Goal: Task Accomplishment & Management: Complete application form

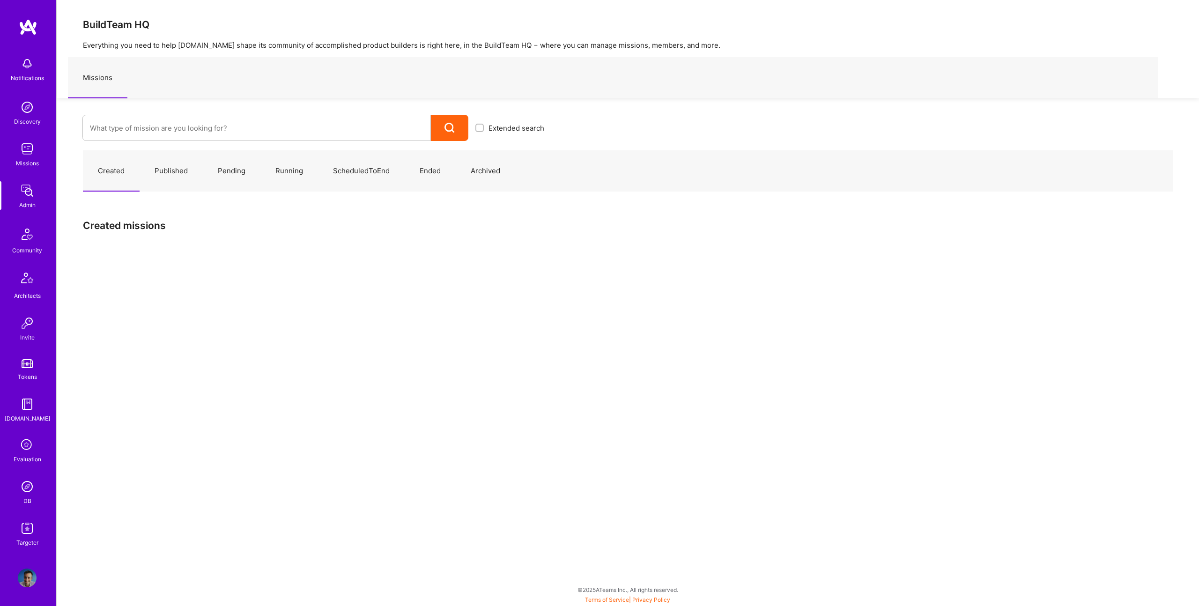
click at [30, 527] on img at bounding box center [27, 528] width 19 height 19
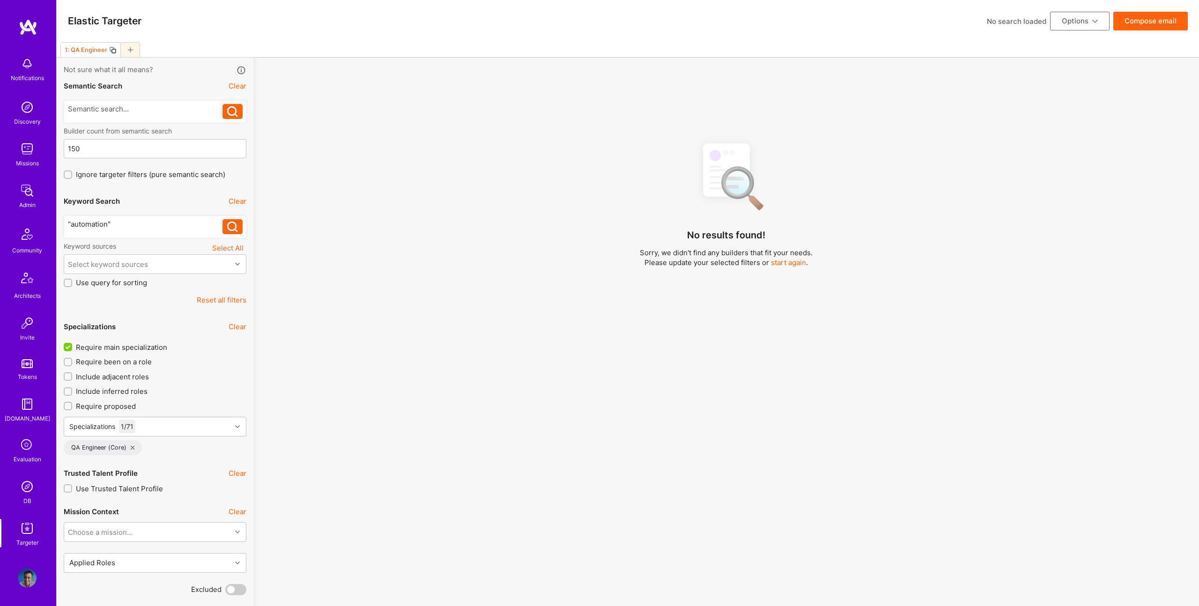
click at [131, 50] on icon at bounding box center [130, 49] width 5 height 5
checkbox input "false"
type input "Sep 26"
type input "0"
checkbox input "false"
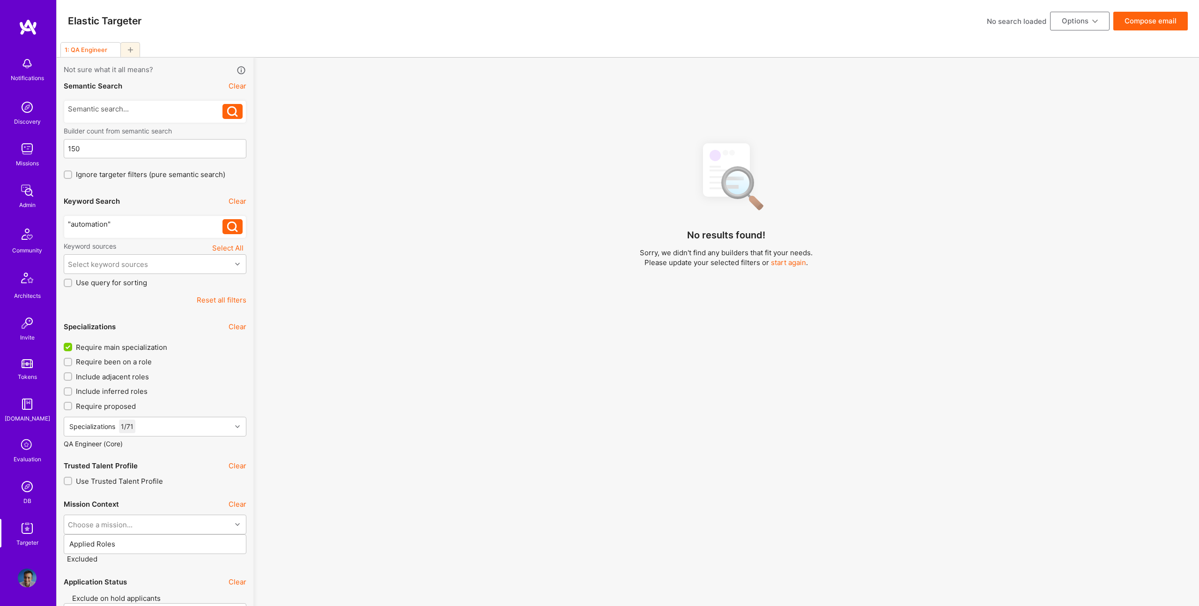
checkbox input "false"
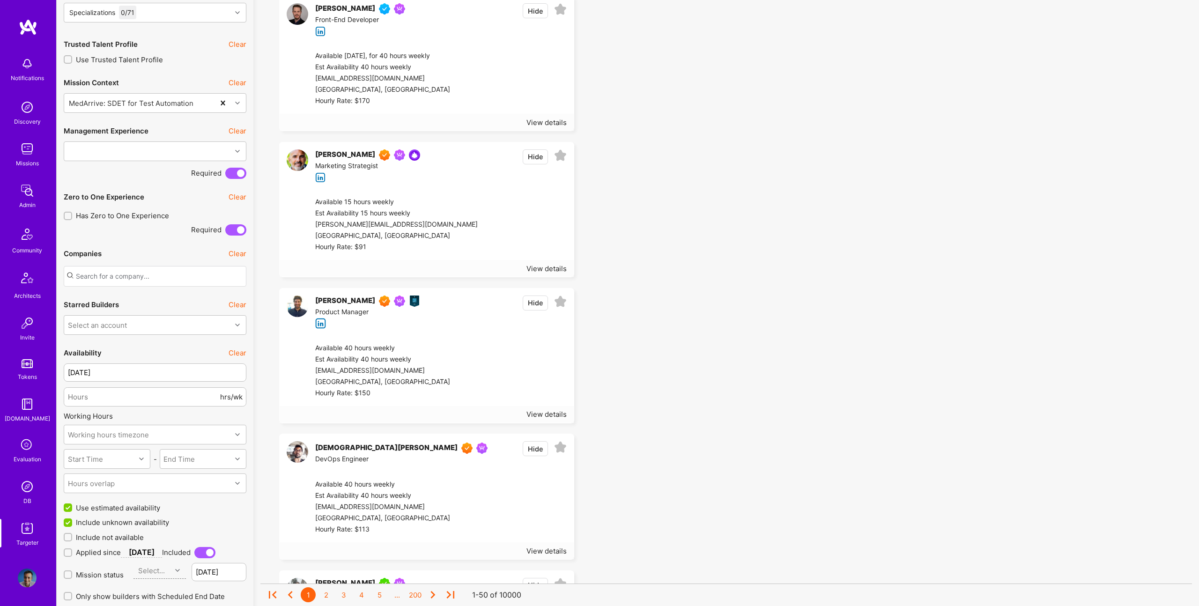
scroll to position [1272, 0]
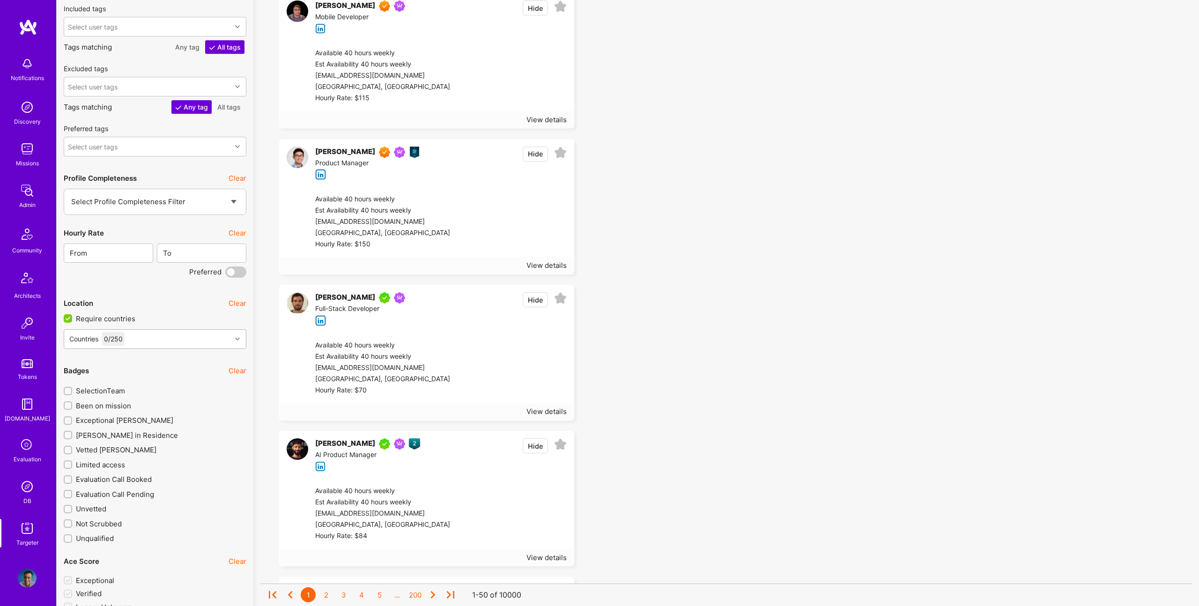
click at [157, 339] on div "Countries 0 / 250" at bounding box center [147, 339] width 167 height 19
type input "d"
type input "D"
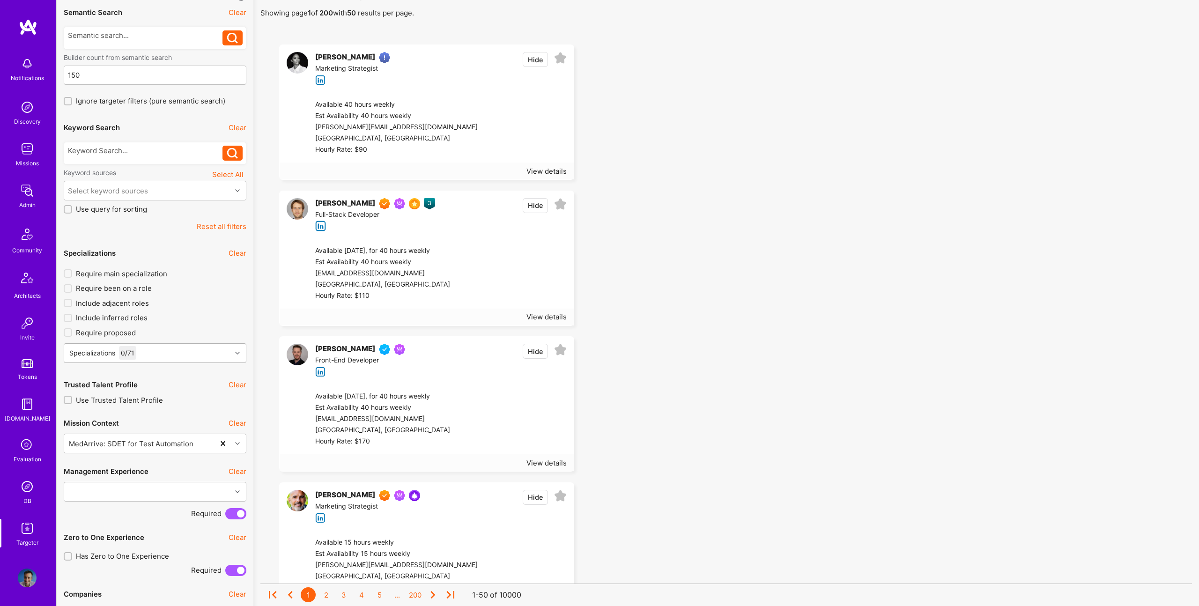
scroll to position [80, 0]
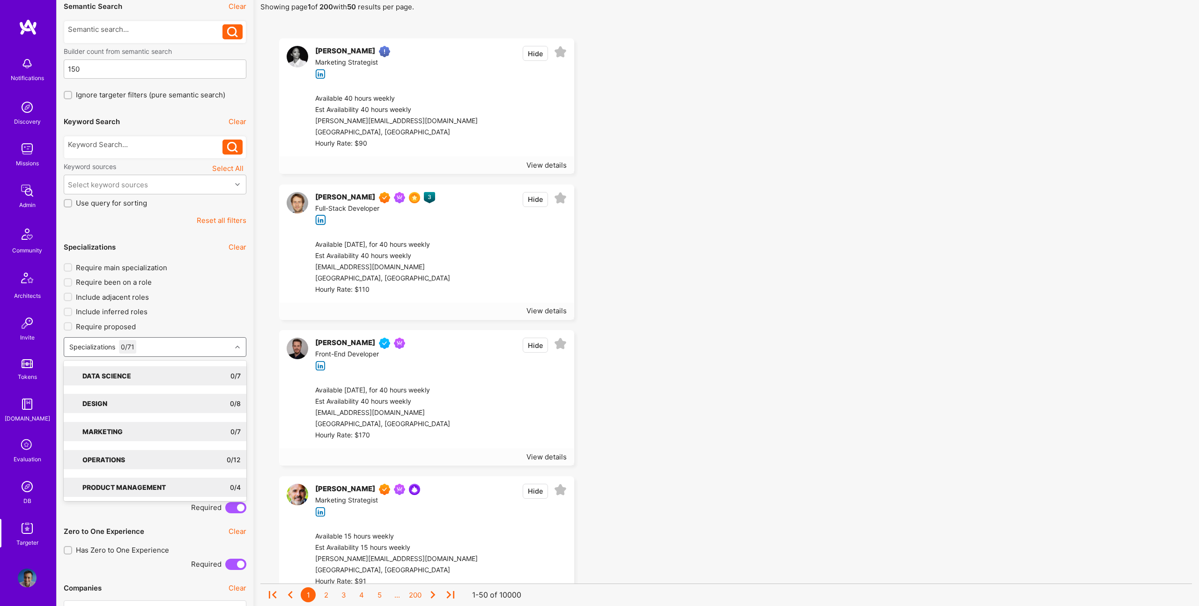
click at [161, 353] on div "Specializations 0 / 71" at bounding box center [147, 347] width 167 height 19
type input "data sc"
click at [135, 375] on icon at bounding box center [137, 376] width 5 height 5
click at [97, 397] on div "Data Scientist" at bounding box center [154, 395] width 171 height 10
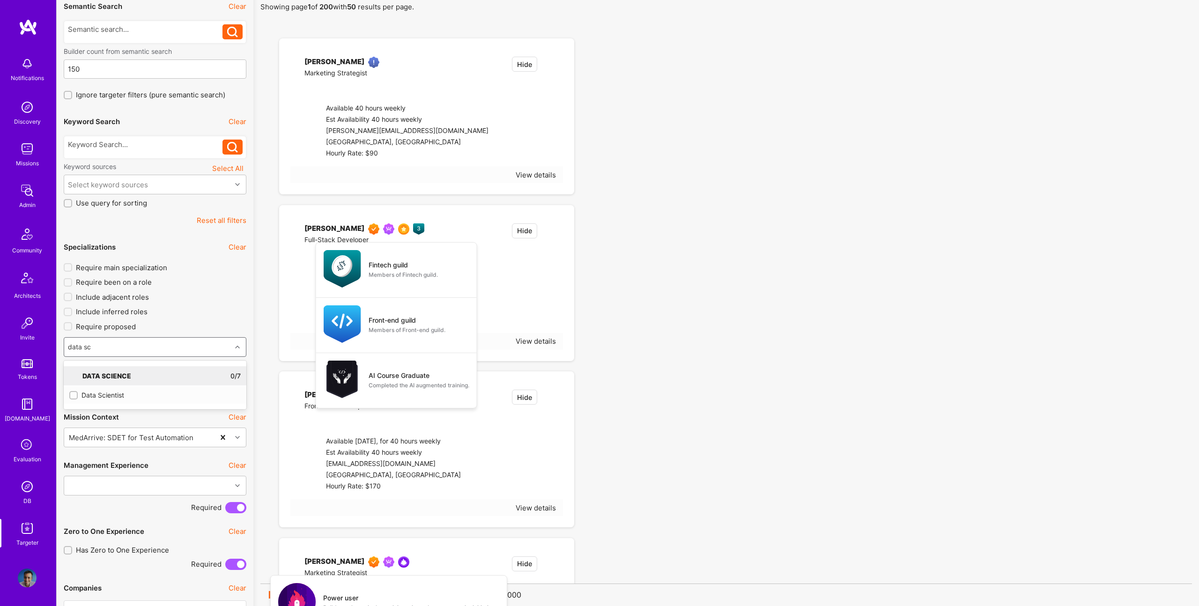
checkbox input "true"
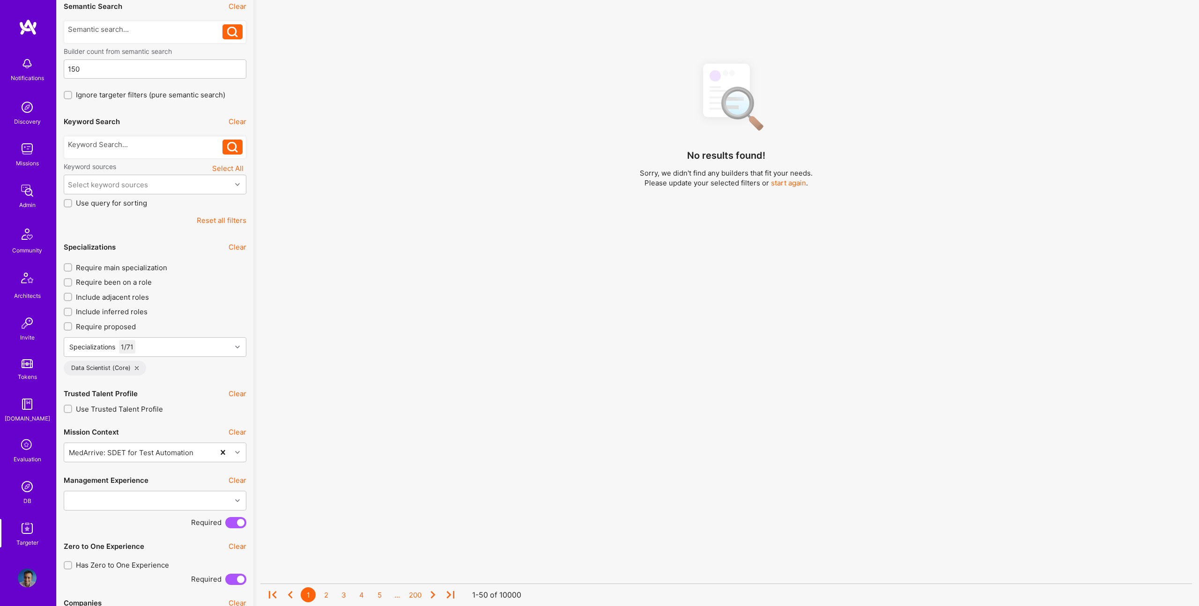
click at [271, 287] on div "No results found! Sorry, we didn't find any builders that fit your needs. Pleas…" at bounding box center [726, 297] width 932 height 485
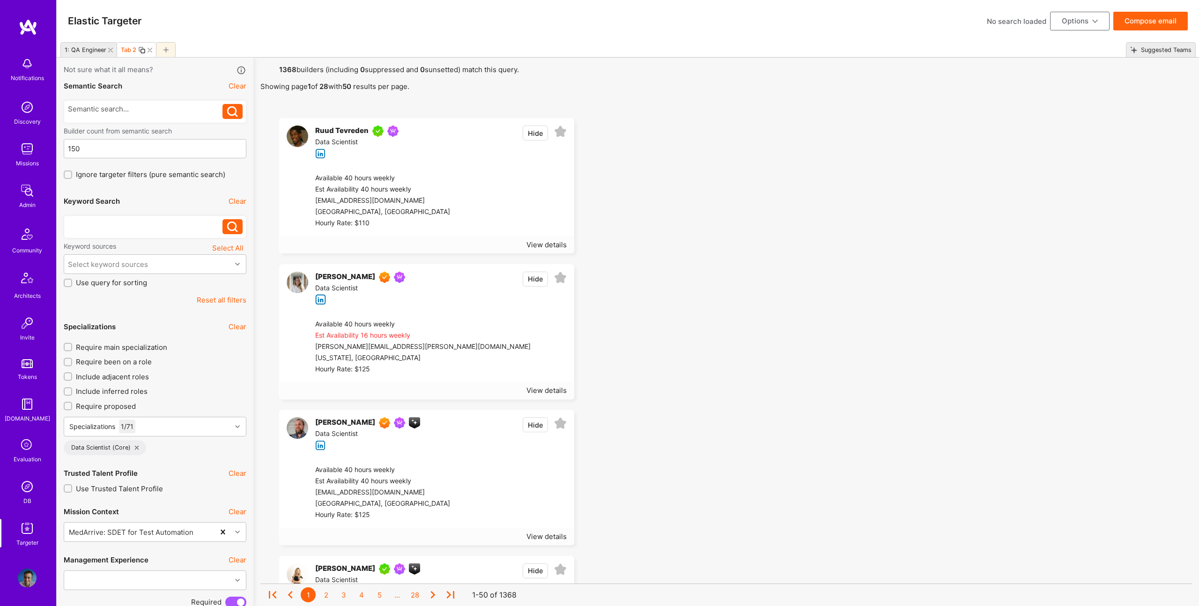
click at [137, 221] on div at bounding box center [145, 224] width 155 height 10
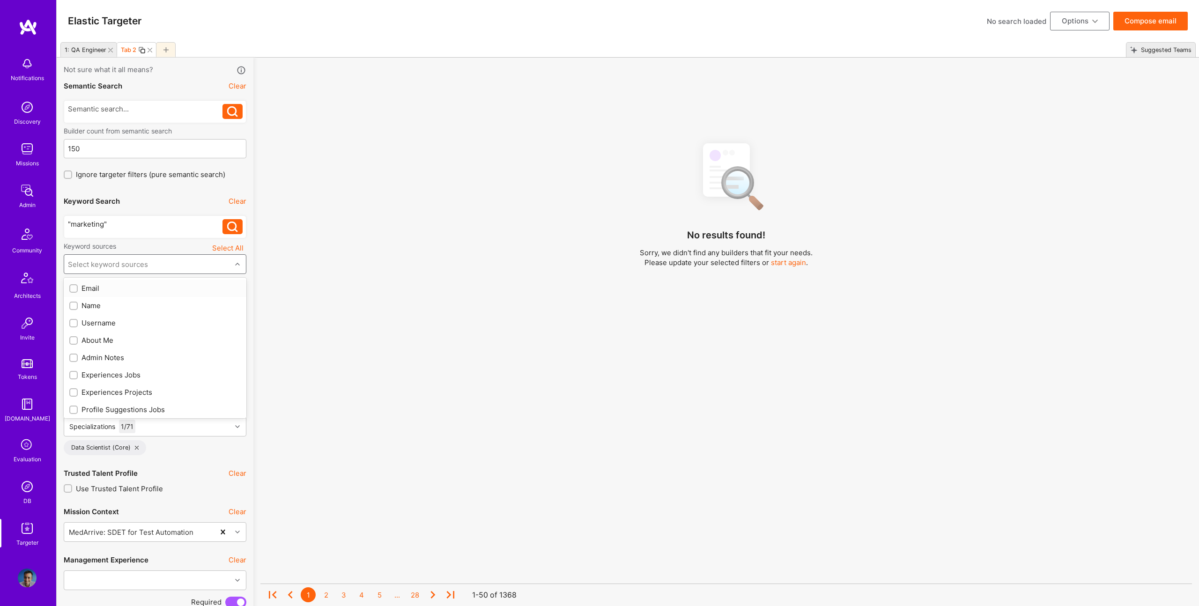
drag, startPoint x: 149, startPoint y: 263, endPoint x: 153, endPoint y: 275, distance: 12.3
click at [149, 263] on div "Select keyword sources" at bounding box center [147, 264] width 167 height 19
click at [99, 340] on div "About Me" at bounding box center [154, 340] width 171 height 10
checkbox input "true"
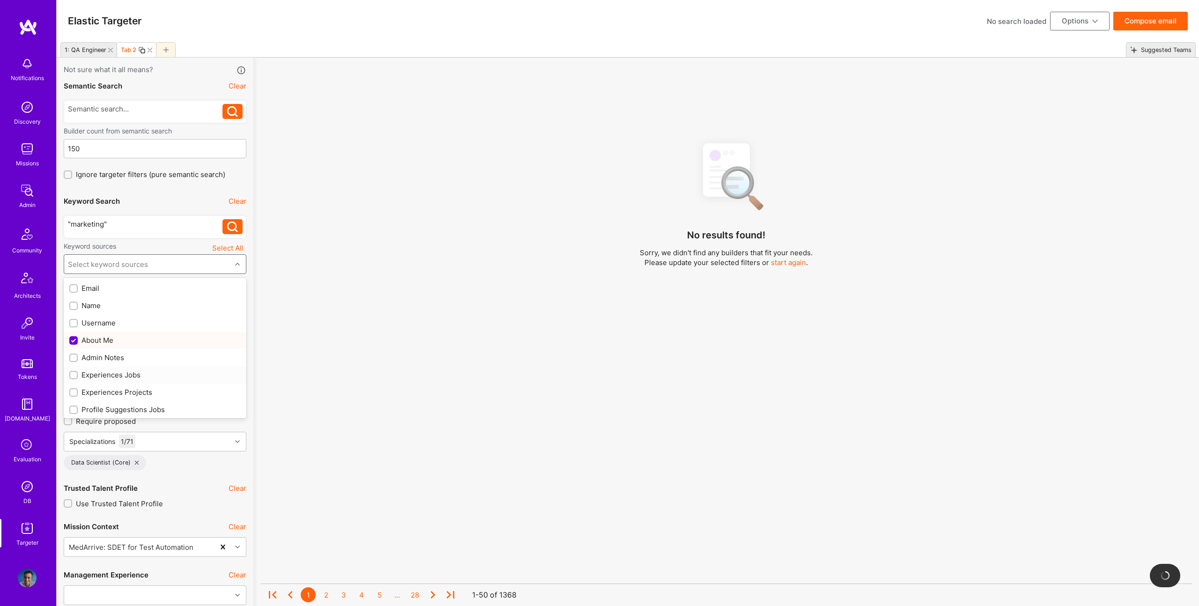
click at [121, 375] on div "Experiences Jobs" at bounding box center [154, 375] width 171 height 10
checkbox input "true"
click at [128, 395] on div "Experiences Projects" at bounding box center [154, 392] width 171 height 10
checkbox input "true"
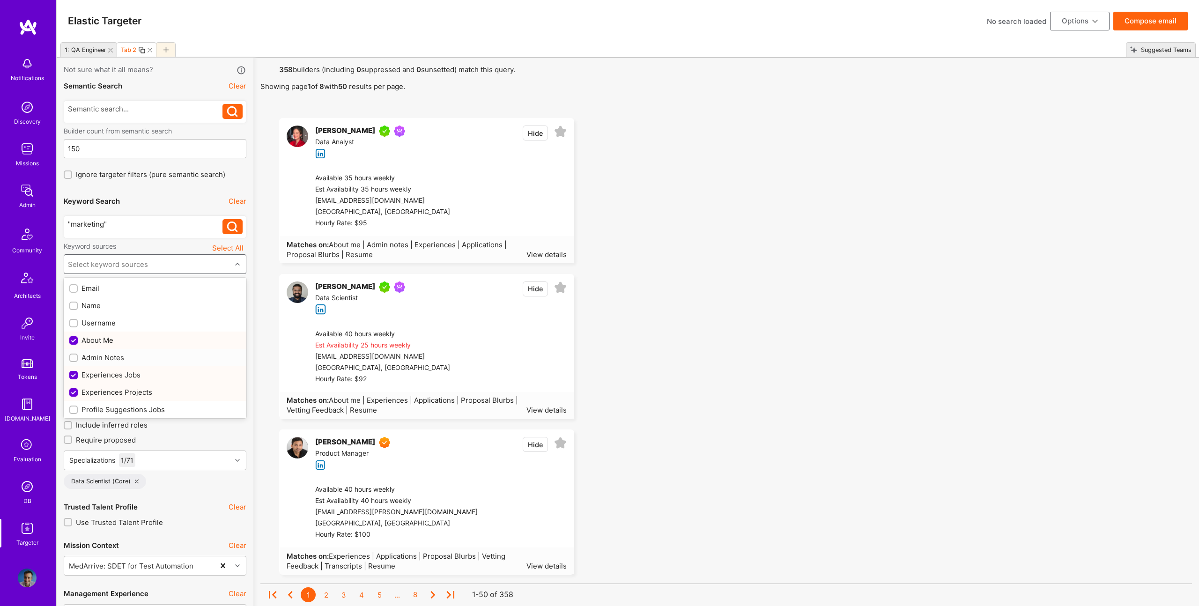
scroll to position [72, 0]
click at [139, 337] on div "Profile Suggestions Jobs" at bounding box center [154, 338] width 171 height 10
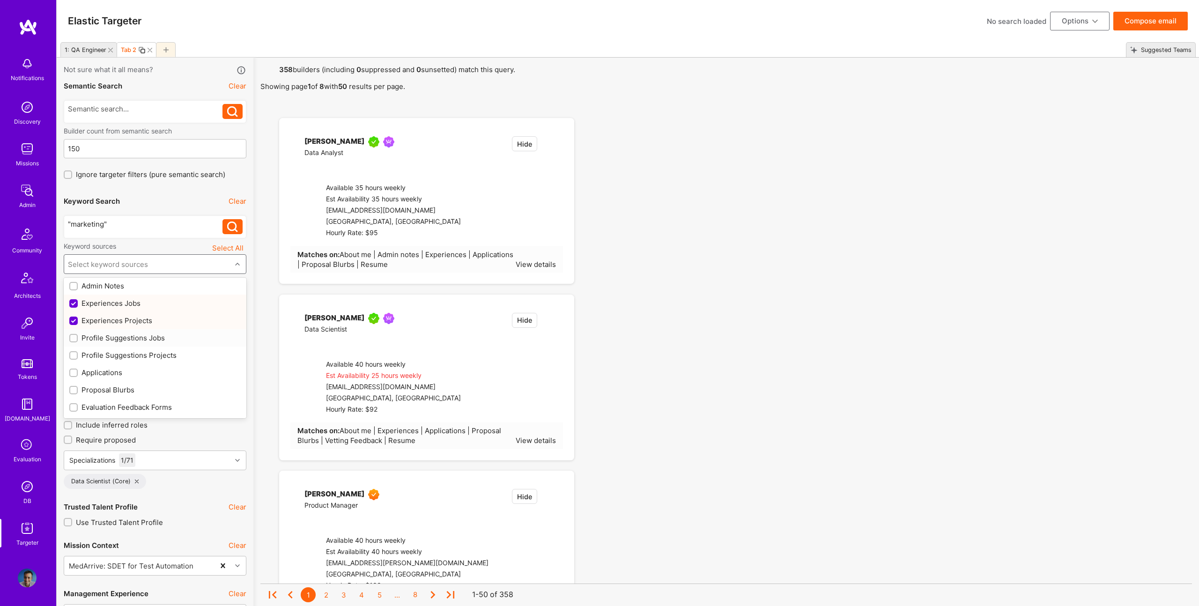
checkbox input "true"
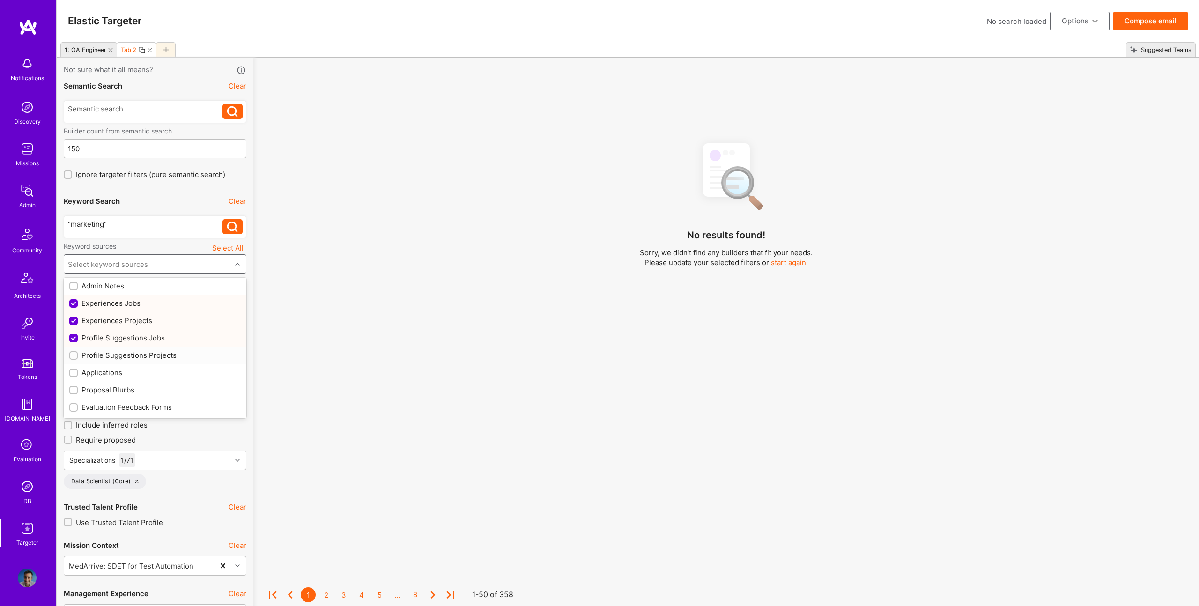
click at [149, 361] on div "Profile Suggestions Projects" at bounding box center [155, 355] width 183 height 17
checkbox input "true"
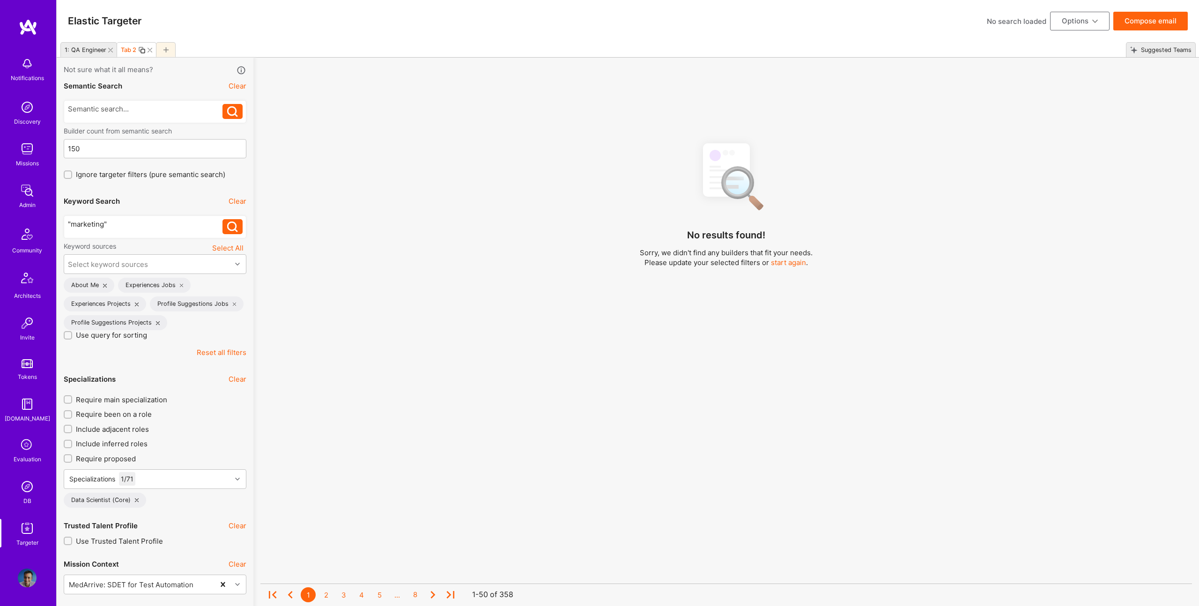
click at [133, 223] on div ""marketing"" at bounding box center [145, 224] width 155 height 10
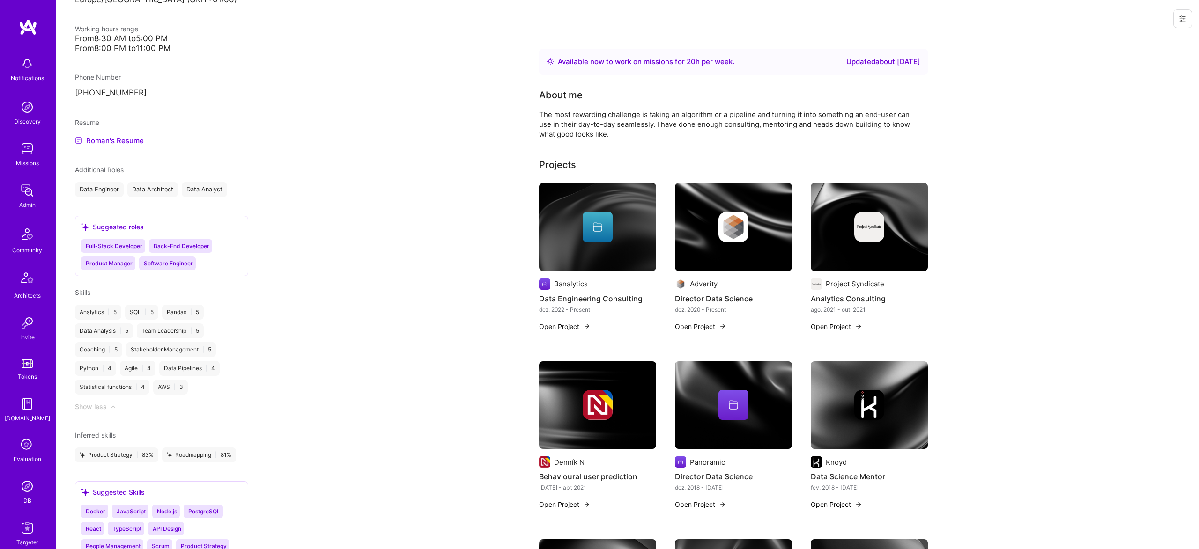
scroll to position [588, 0]
click at [113, 169] on div "Admin data Details User ID: 64f6f687e7114d7dc3651f4e Admin: No User type Regula…" at bounding box center [161, 274] width 211 height 549
click at [122, 145] on link "Roman's Resume" at bounding box center [109, 139] width 69 height 11
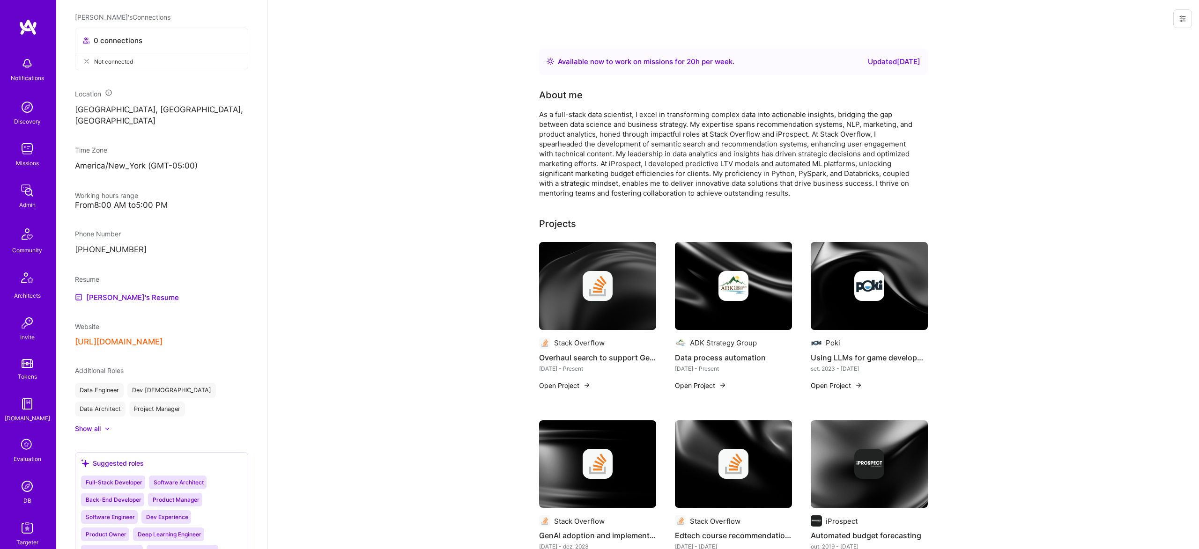
scroll to position [458, 0]
click at [129, 301] on link "David's Resume" at bounding box center [127, 295] width 104 height 11
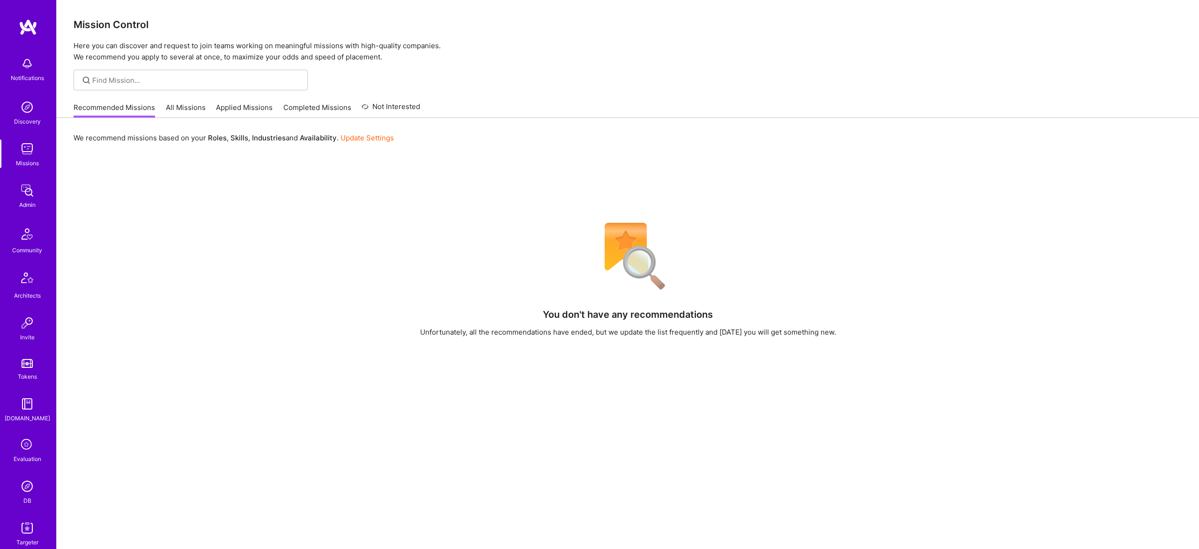
click at [23, 192] on img at bounding box center [27, 190] width 19 height 19
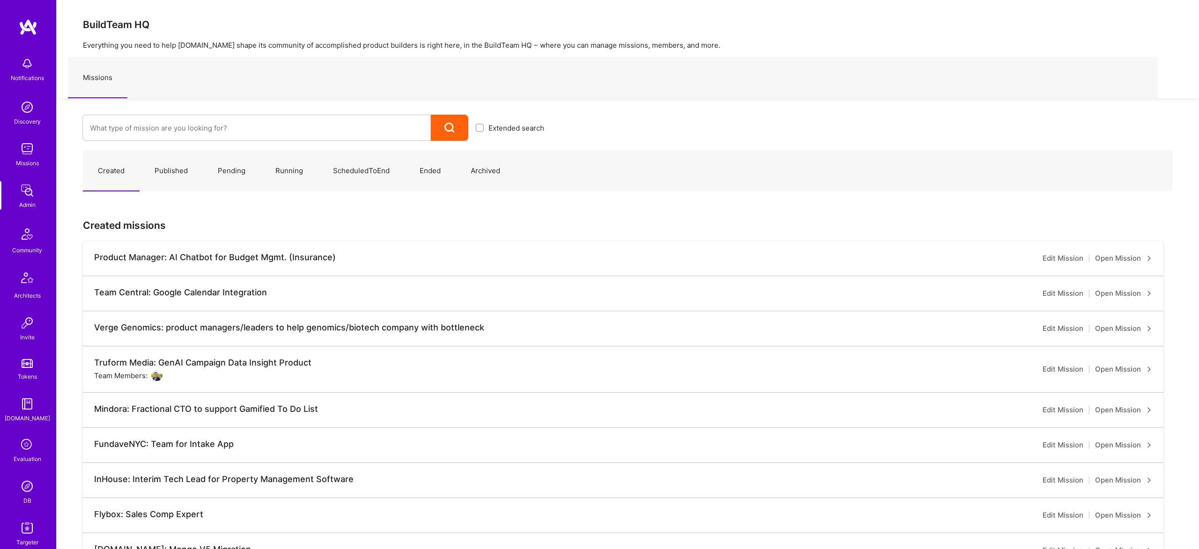
click at [32, 493] on img at bounding box center [27, 486] width 19 height 19
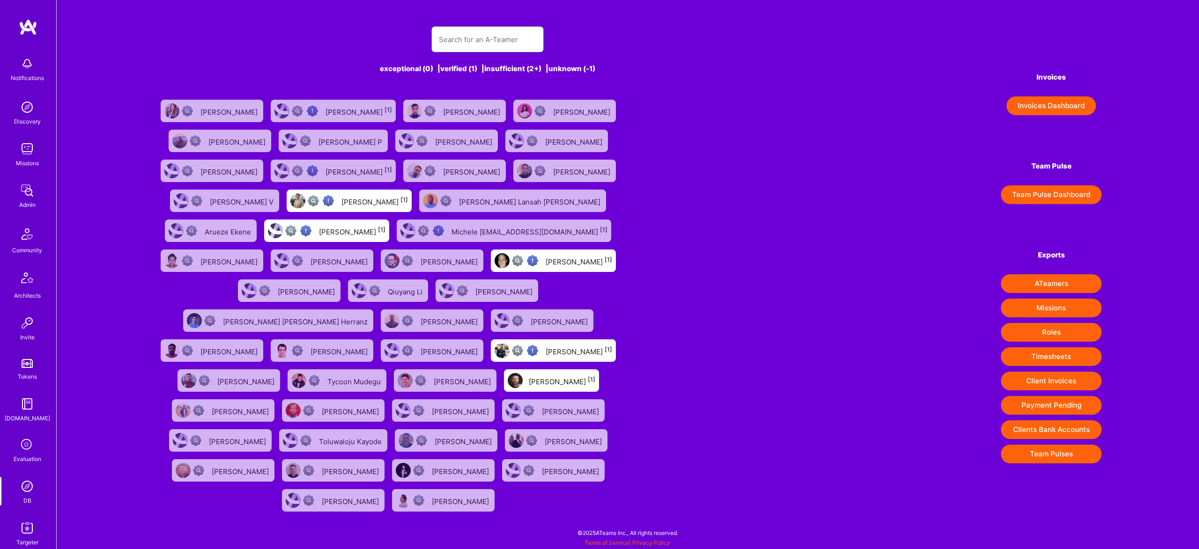
click at [469, 43] on input "text" at bounding box center [487, 40] width 97 height 24
paste input "tadej.krevh@gmail.com"
type input "tadej.krevh@gmail.com"
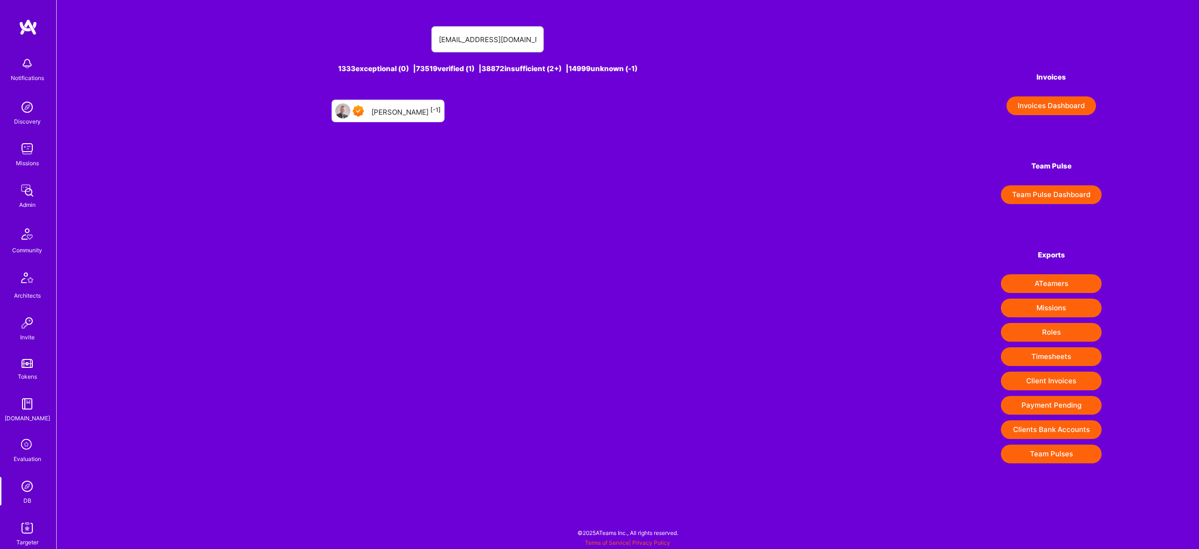
click at [407, 120] on div "Tadej Krevh [-1]" at bounding box center [388, 111] width 113 height 22
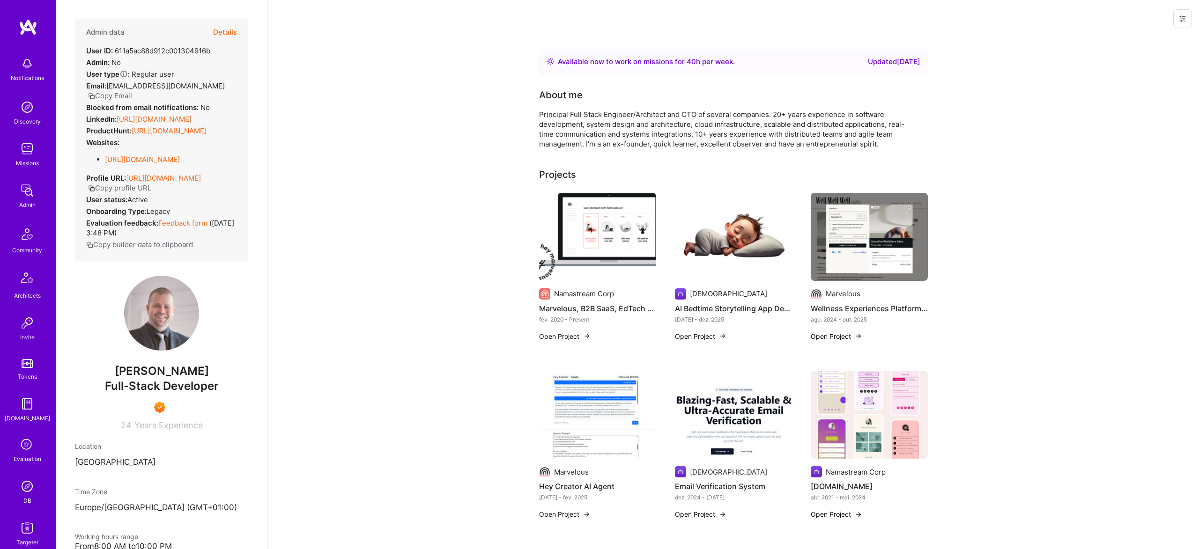
click at [217, 28] on button "Details" at bounding box center [225, 32] width 24 height 27
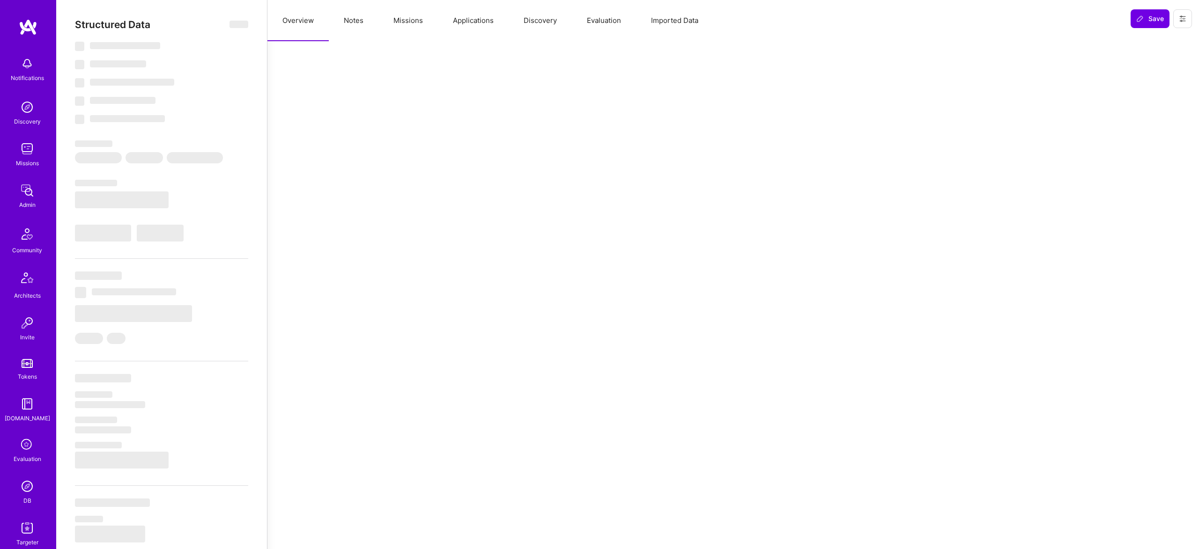
select select "Right Now"
select select "7"
select select "4"
select select "7"
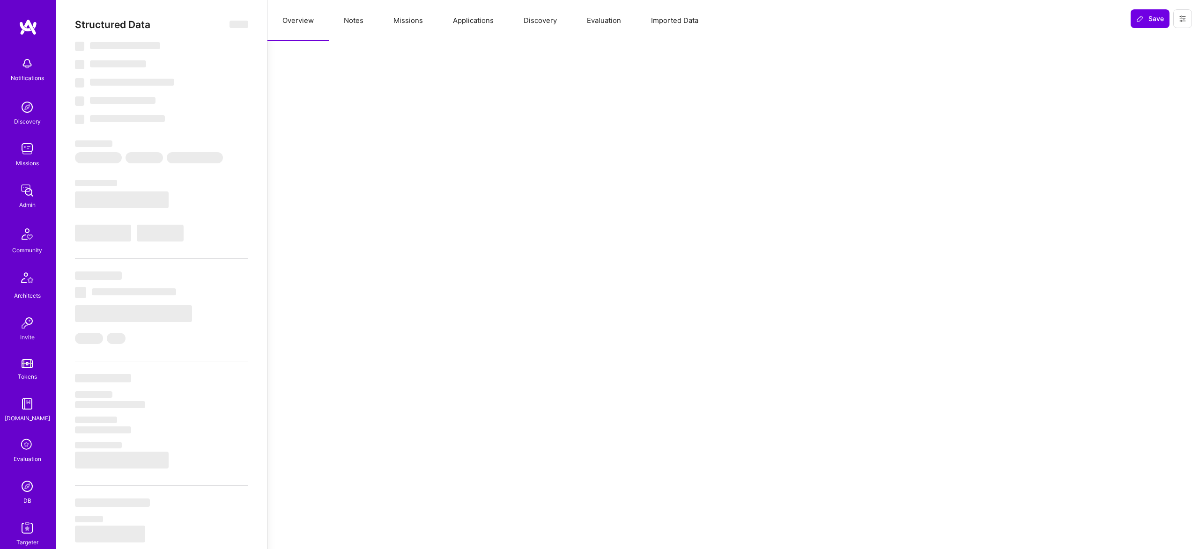
select select "SI"
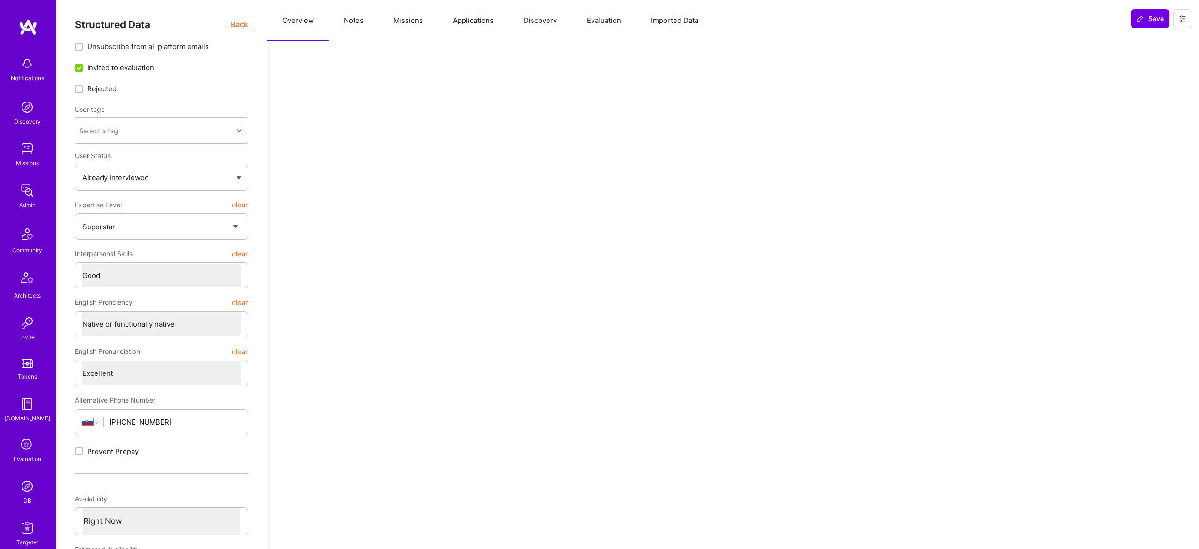
click at [599, 17] on button "Evaluation" at bounding box center [604, 20] width 64 height 41
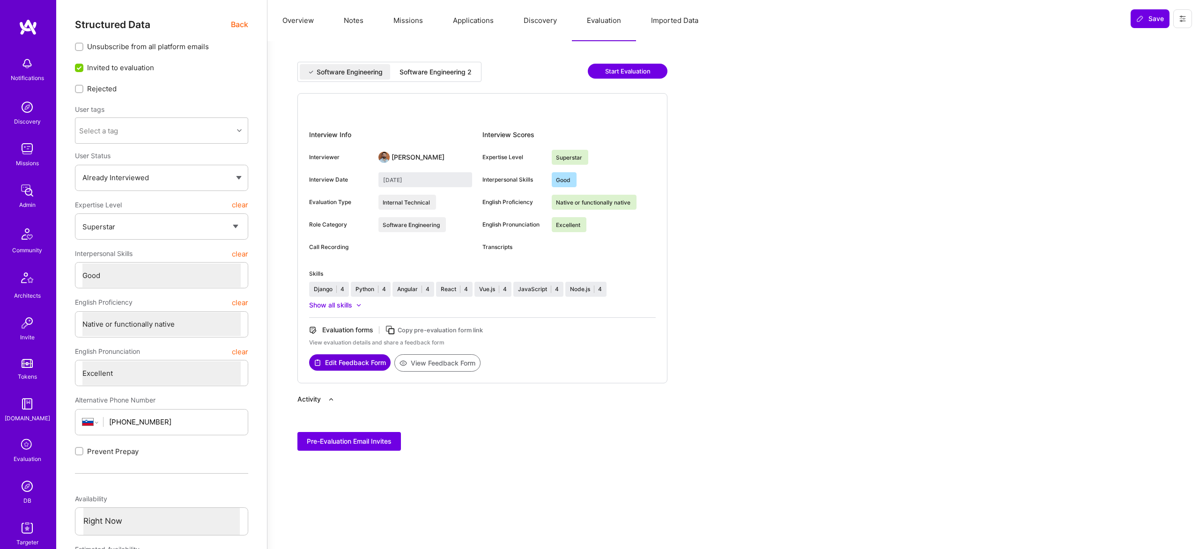
click at [441, 67] on div "Software Engineering 2" at bounding box center [436, 71] width 72 height 9
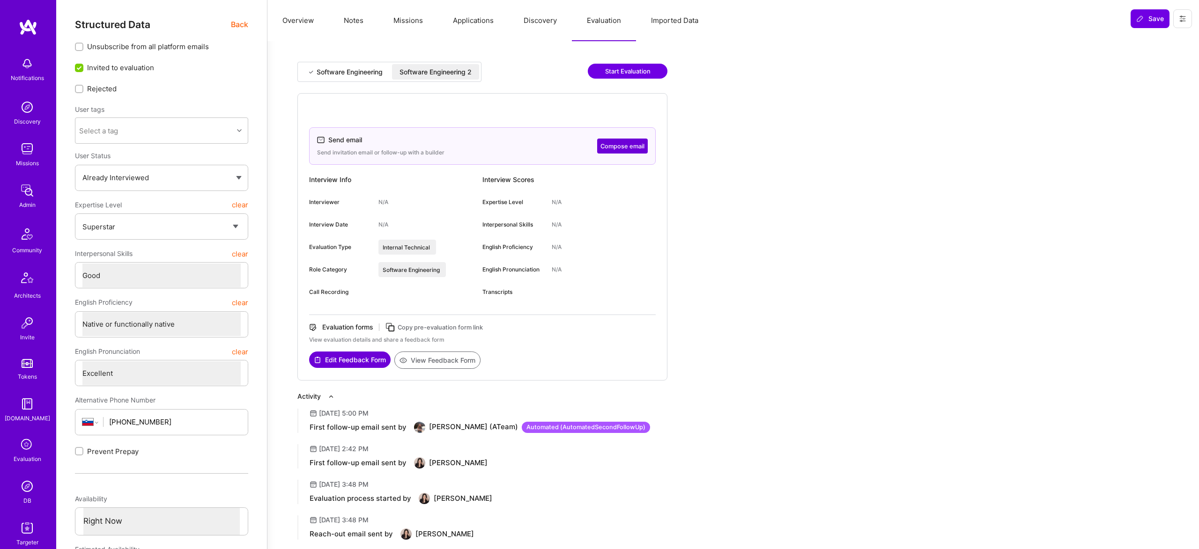
click at [341, 74] on div "Software Engineering" at bounding box center [350, 71] width 66 height 9
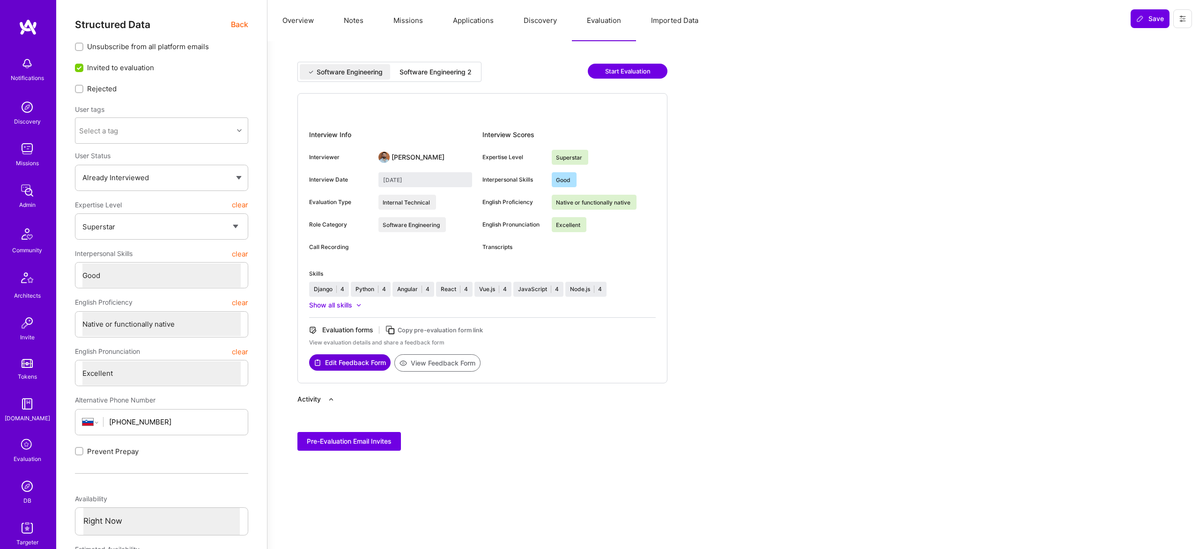
click at [418, 71] on div "Software Engineering 2" at bounding box center [436, 71] width 72 height 9
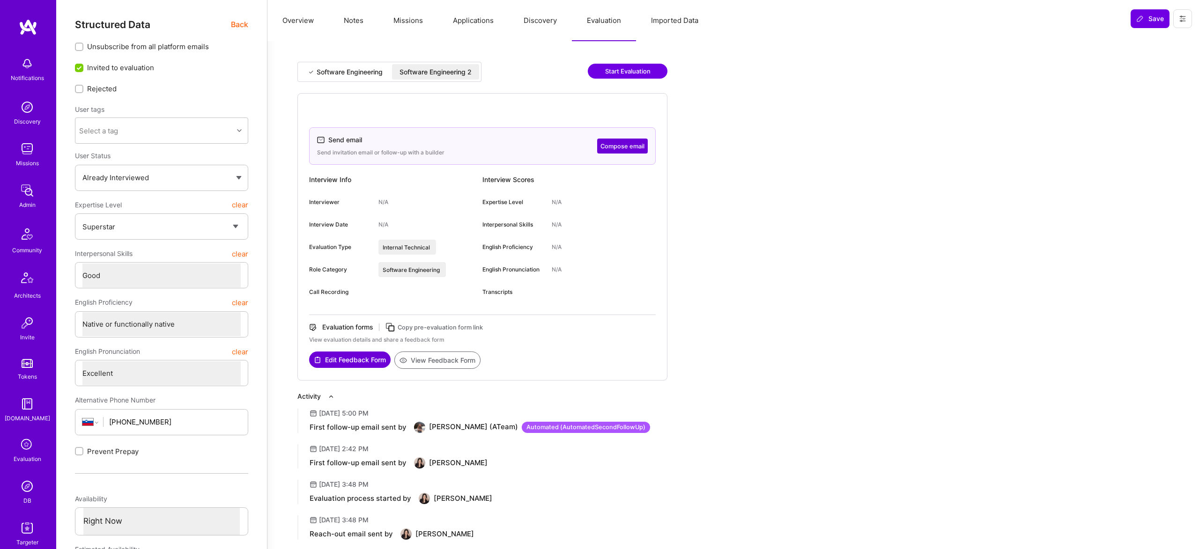
click at [349, 356] on button "Edit Feedback Form" at bounding box center [350, 360] width 82 height 16
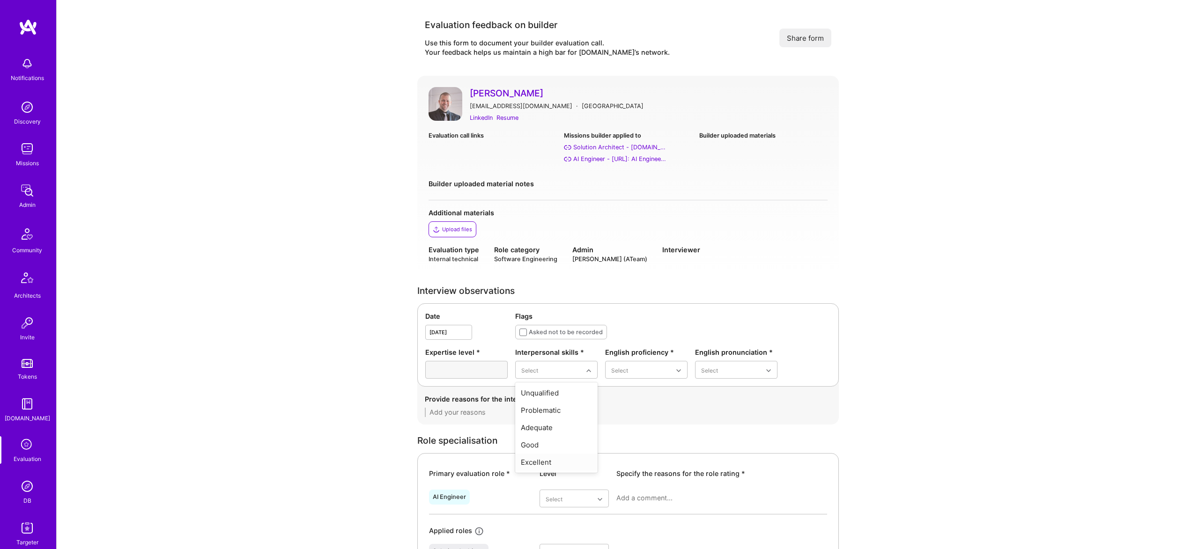
drag, startPoint x: 549, startPoint y: 468, endPoint x: 617, endPoint y: 420, distance: 82.7
click at [550, 468] on div "Excellent" at bounding box center [556, 462] width 82 height 17
drag, startPoint x: 649, startPoint y: 373, endPoint x: 646, endPoint y: 380, distance: 7.9
drag, startPoint x: 637, startPoint y: 460, endPoint x: 647, endPoint y: 453, distance: 12.0
click at [637, 460] on div "Native or functionally native" at bounding box center [646, 450] width 82 height 27
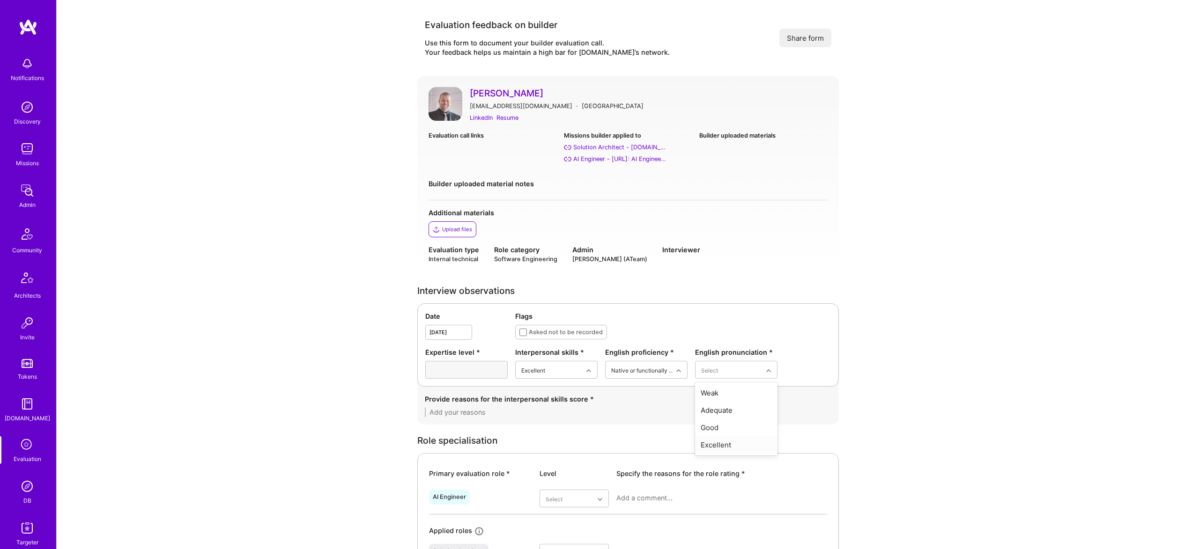
drag, startPoint x: 729, startPoint y: 447, endPoint x: 721, endPoint y: 446, distance: 8.1
click at [729, 447] on div "Excellent" at bounding box center [736, 445] width 82 height 17
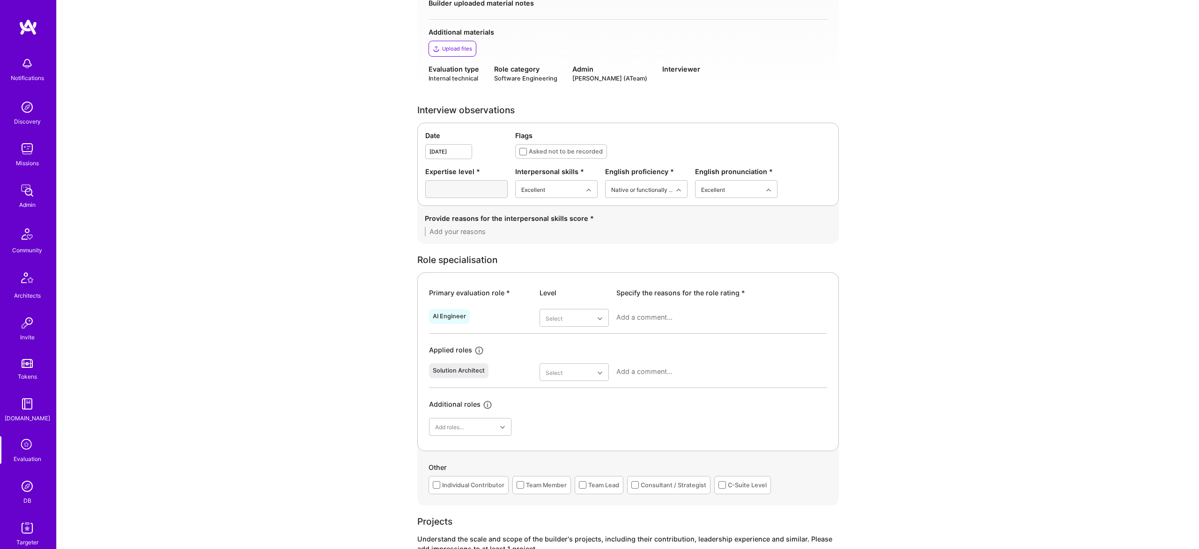
scroll to position [184, 0]
click at [583, 410] on div "Very good" at bounding box center [574, 407] width 69 height 17
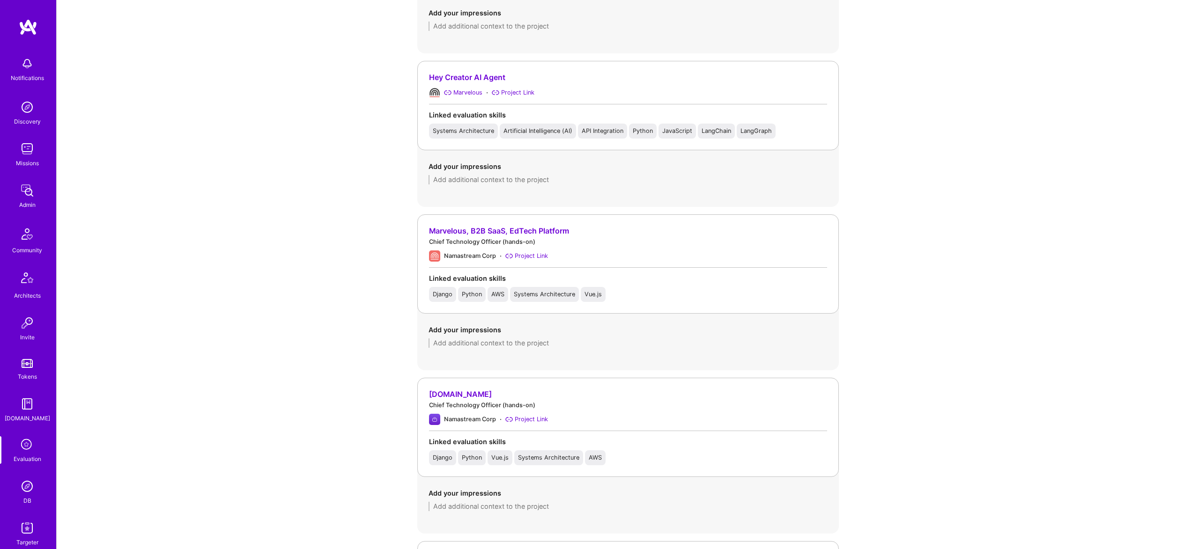
scroll to position [1929, 0]
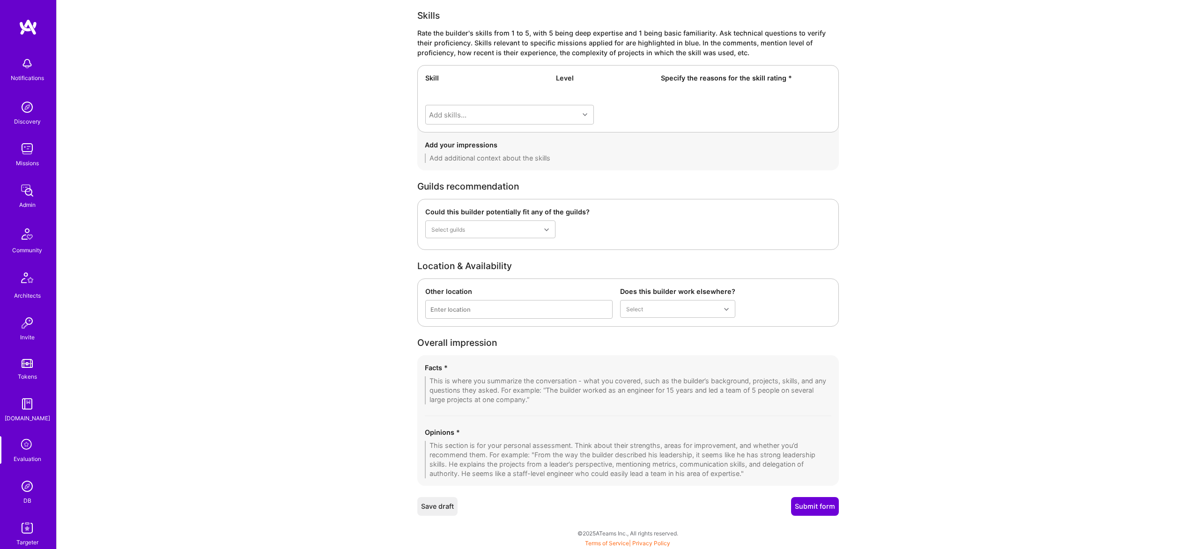
drag, startPoint x: 1123, startPoint y: 483, endPoint x: 1120, endPoint y: 494, distance: 11.3
click at [502, 370] on div "Facts *" at bounding box center [628, 368] width 407 height 10
click at [516, 383] on textarea at bounding box center [628, 391] width 407 height 28
paste textarea "During the call the builder walked me through their background and the “Agentic…"
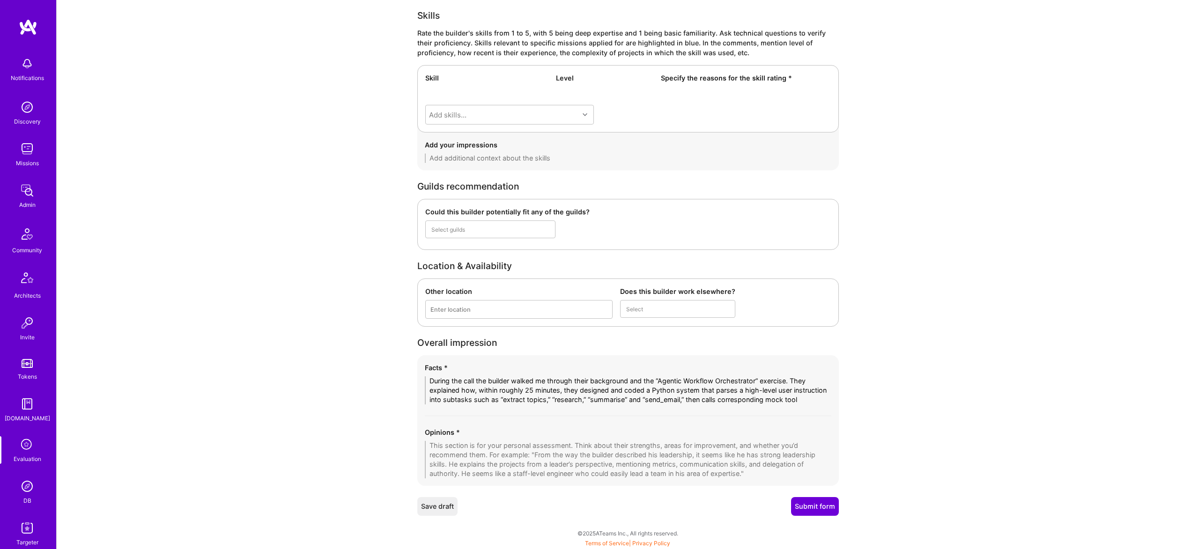
scroll to position [0, 0]
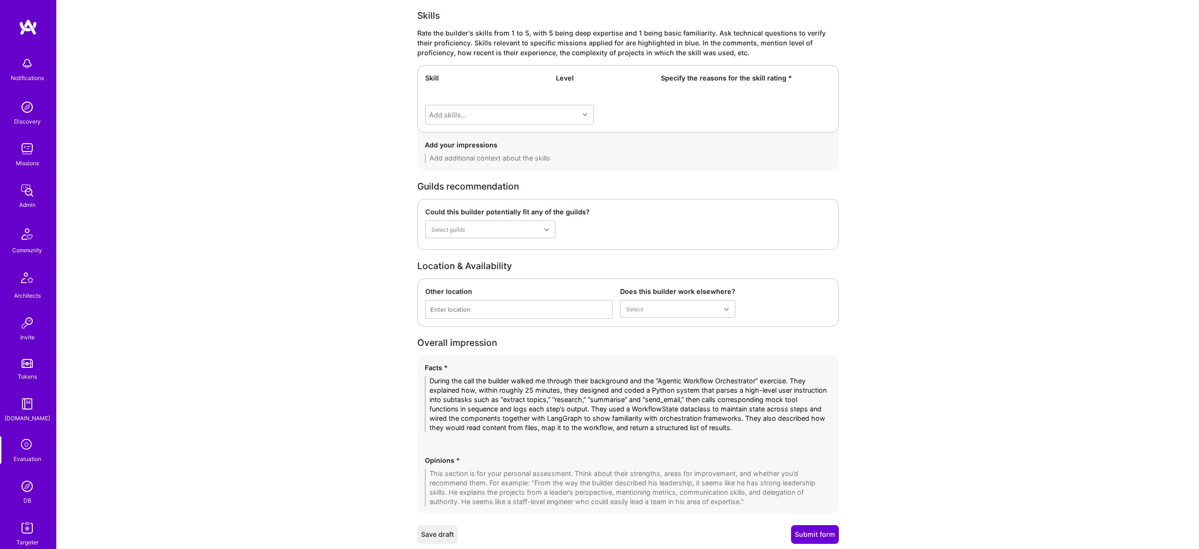
type textarea "During the call the builder walked me through their background and the “Agentic…"
drag, startPoint x: 563, startPoint y: 479, endPoint x: 569, endPoint y: 482, distance: 6.9
click at [564, 479] on textarea at bounding box center [628, 487] width 407 height 37
paste textarea "From the way they broke down and implemented the challenge, the builder demonst…"
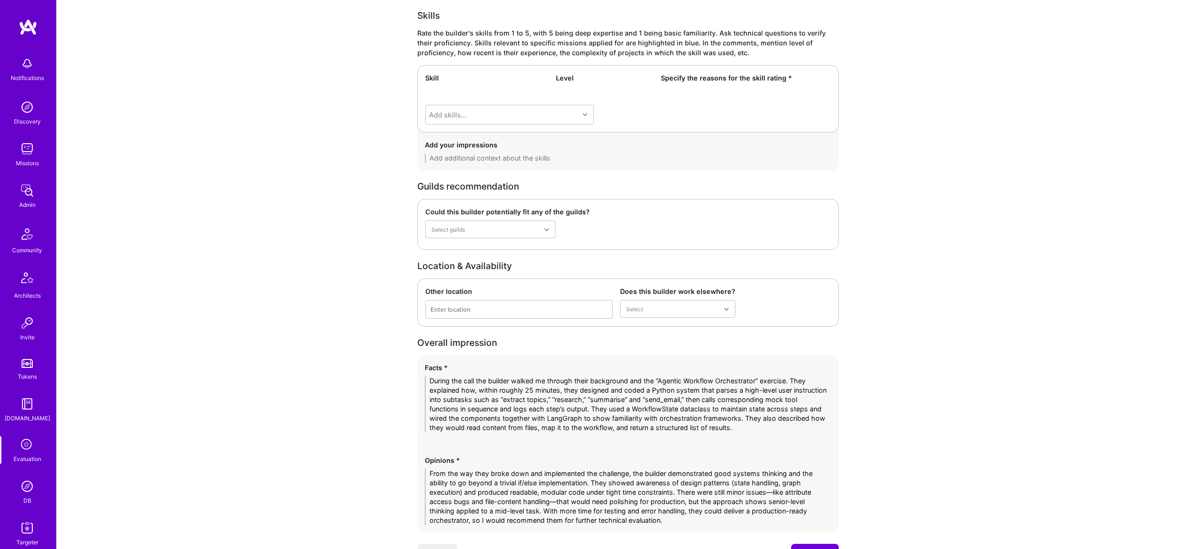
scroll to position [1975, 0]
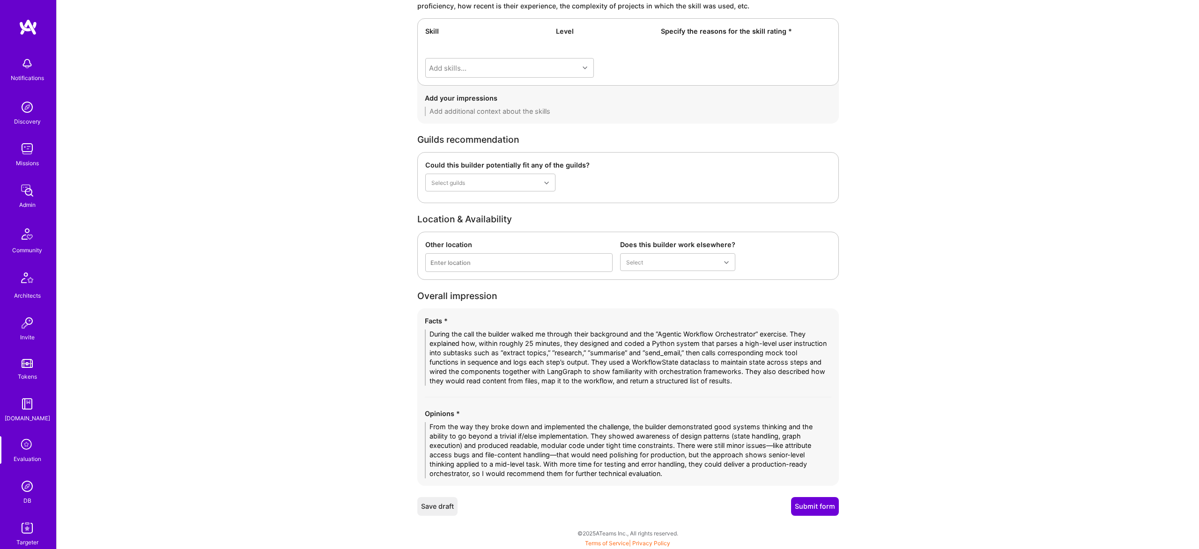
click at [753, 441] on textarea "From the way they broke down and implemented the challenge, the builder demonst…" at bounding box center [628, 451] width 407 height 56
drag, startPoint x: 539, startPoint y: 464, endPoint x: 466, endPoint y: 459, distance: 73.7
click at [455, 462] on textarea "From the way they broke down and implemented the challenge, the builder demonst…" at bounding box center [628, 451] width 407 height 56
drag, startPoint x: 766, startPoint y: 453, endPoint x: 772, endPoint y: 454, distance: 6.2
click at [768, 453] on textarea "From the way they broke down and implemented the challenge, the builder demonst…" at bounding box center [628, 451] width 407 height 56
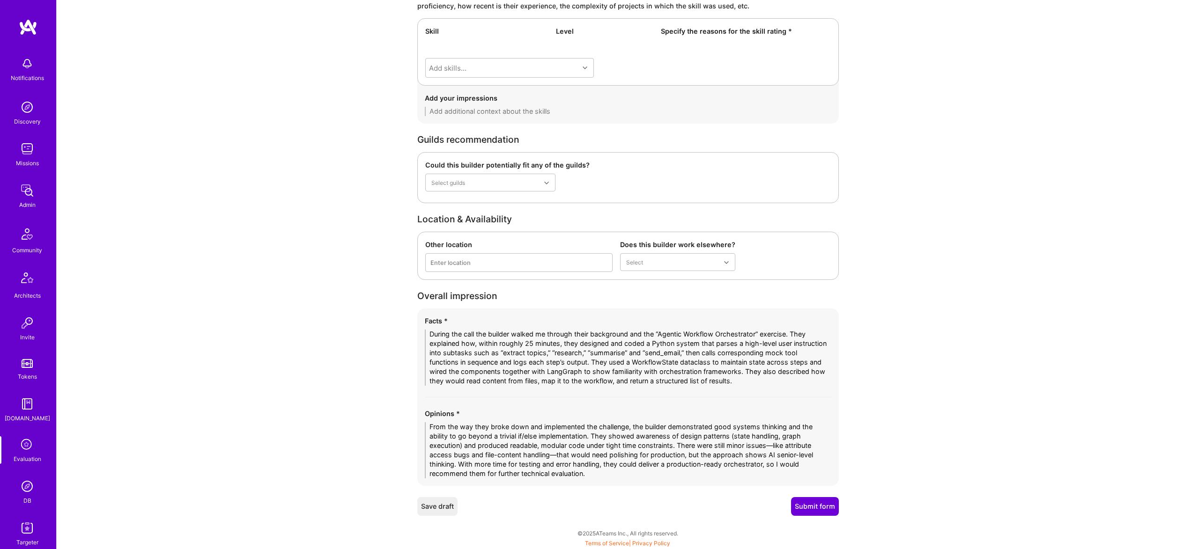
type textarea "From the way they broke down and implemented the challenge, the builder demonst…"
click at [824, 511] on button "Submit form" at bounding box center [815, 506] width 48 height 19
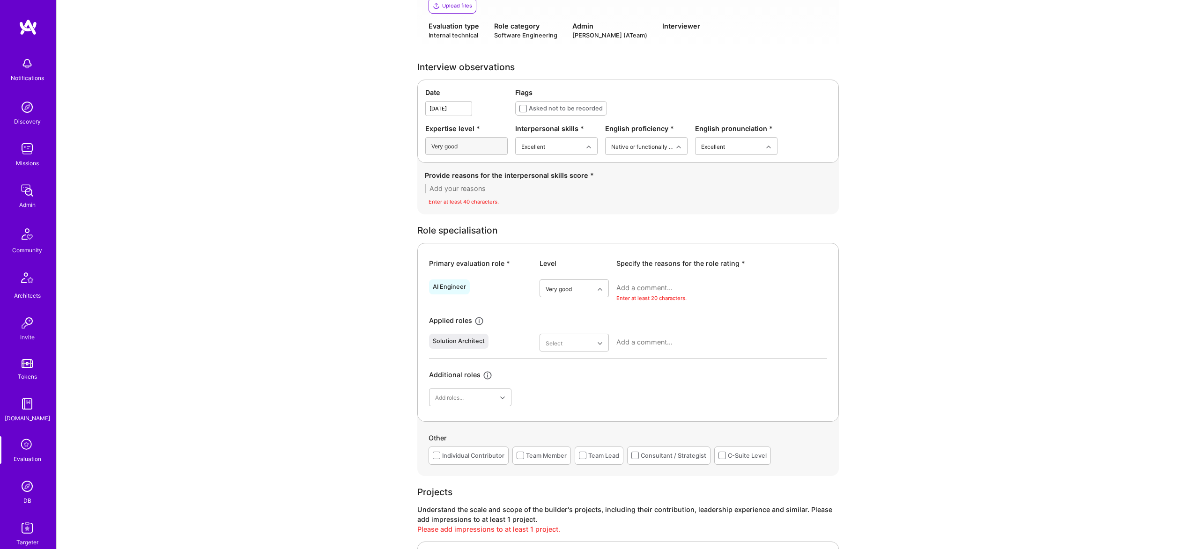
scroll to position [223, 0]
click at [656, 289] on textarea at bounding box center [721, 288] width 211 height 9
click at [650, 288] on textarea at bounding box center [721, 288] width 211 height 9
paste textarea "The candidate quickly designed and implemented a working agentic workflow orche…"
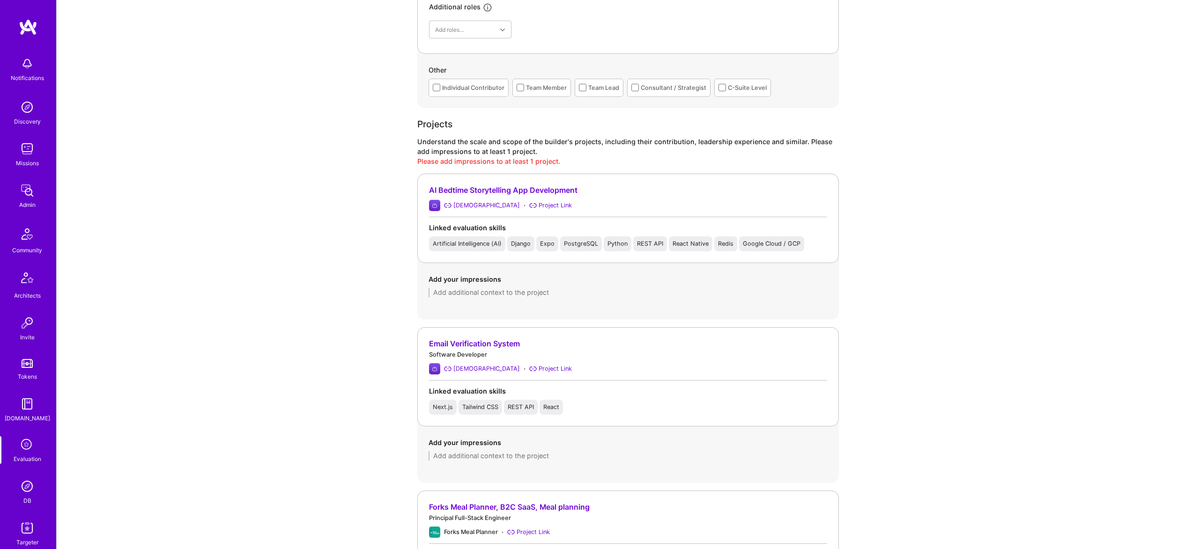
scroll to position [621, 0]
type textarea "The candidate quickly designed and implemented a working agentic workflow orche…"
click at [520, 289] on textarea at bounding box center [628, 290] width 399 height 9
type textarea "M"
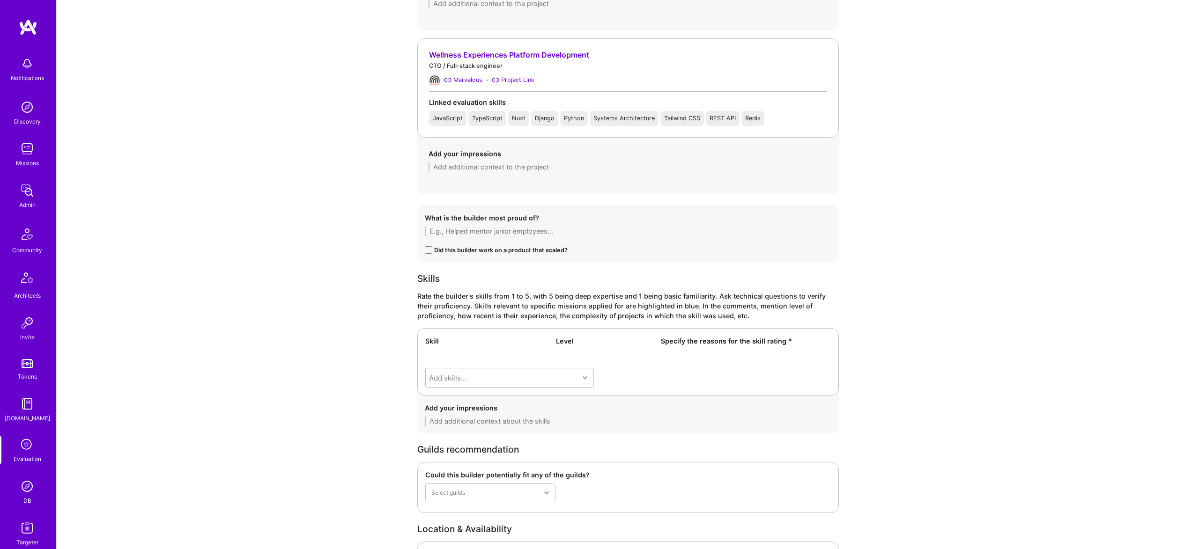
click at [661, 319] on div "Rate the builder's skills from 1 to 5, with 5 being deep expertise and 1 being …" at bounding box center [628, 306] width 422 height 30
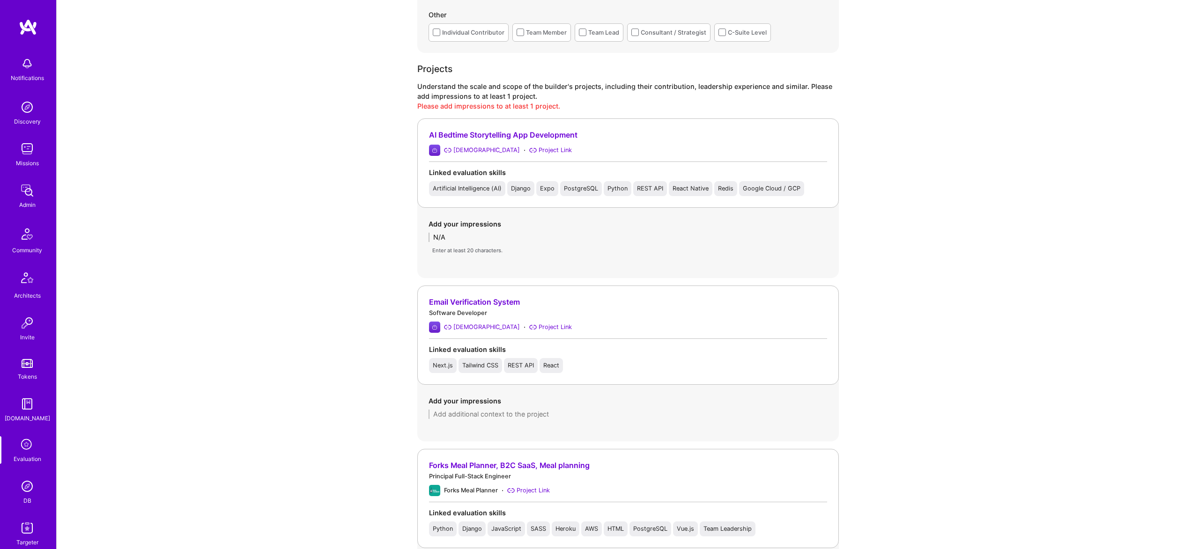
scroll to position [659, 0]
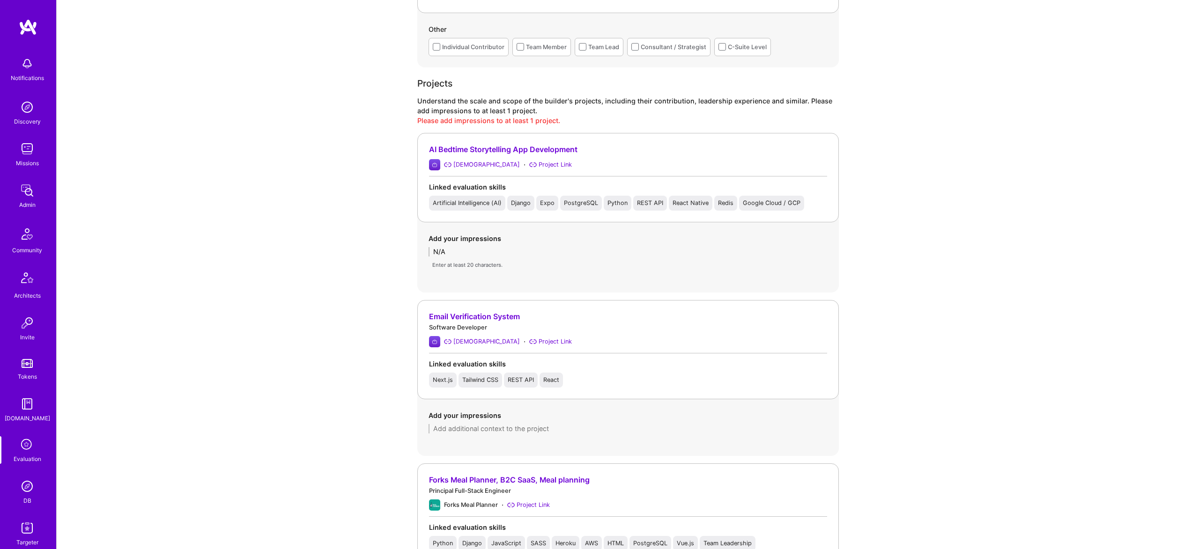
click at [462, 240] on div "Add your impressions" at bounding box center [628, 239] width 399 height 10
click at [463, 248] on textarea "N/A" at bounding box center [628, 251] width 399 height 9
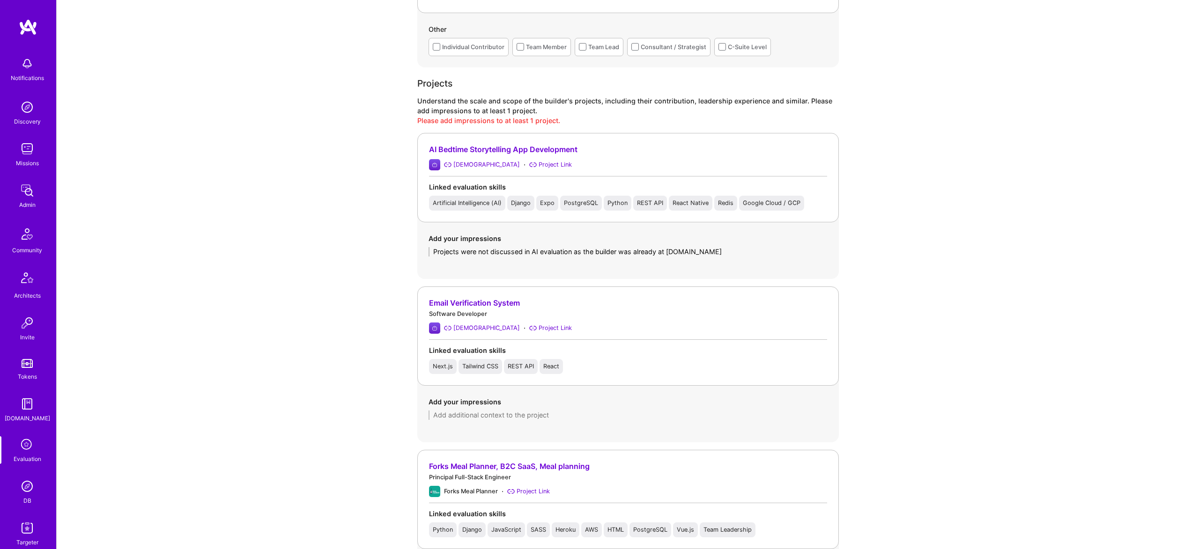
click at [468, 248] on textarea "Projects were not discussed in AI evaluation as the builder was already at A.Te…" at bounding box center [628, 251] width 399 height 9
click at [490, 252] on textarea "Projects were not discussed in AI evaluation as the builder was already at A.Te…" at bounding box center [628, 251] width 399 height 9
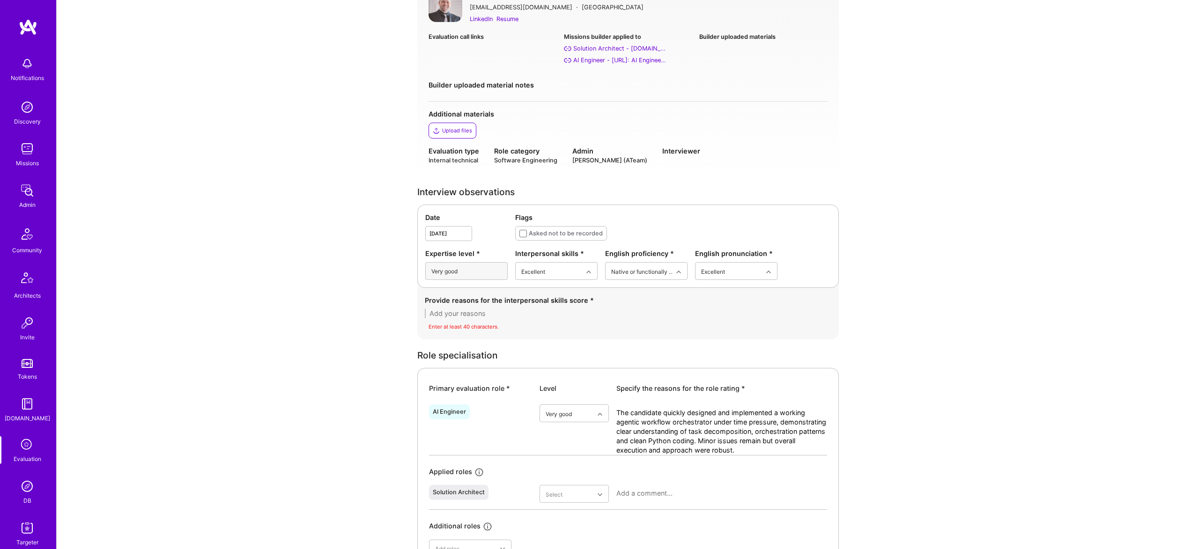
scroll to position [0, 0]
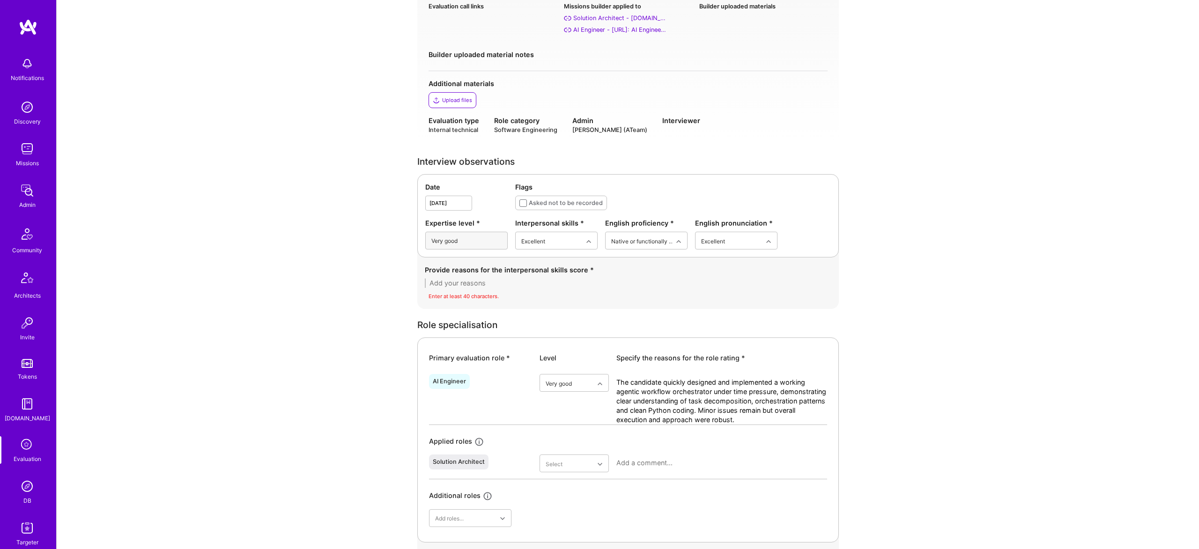
type textarea "Projects were not discussed in AI evaluation as the builder was already at A.Te…"
click at [492, 282] on textarea at bounding box center [628, 283] width 407 height 9
paste textarea "The candidate communicated clearly and confidently throughout the interview, li…"
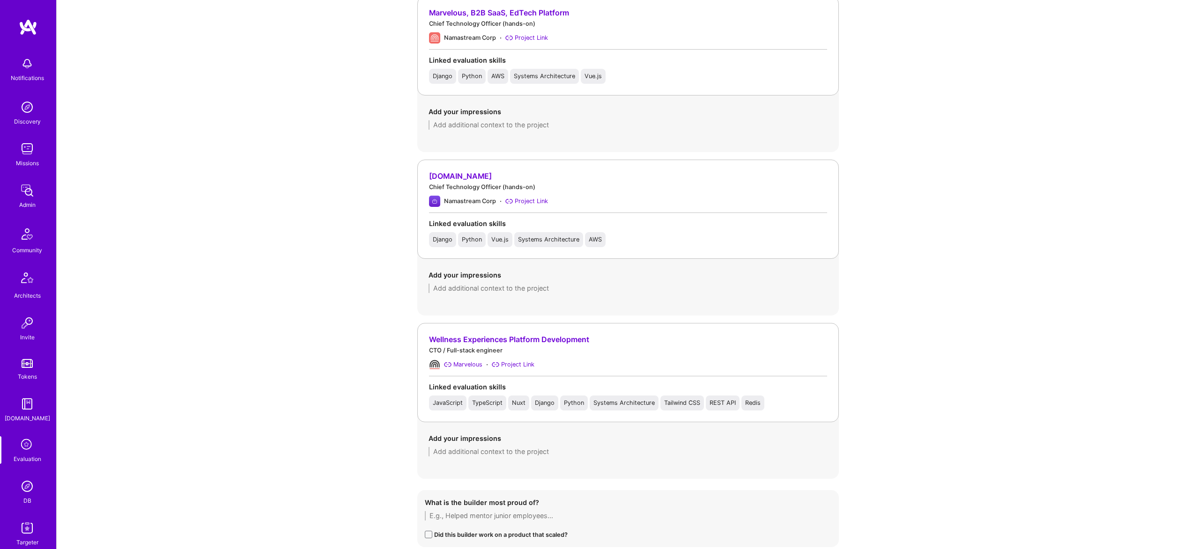
scroll to position [2030, 0]
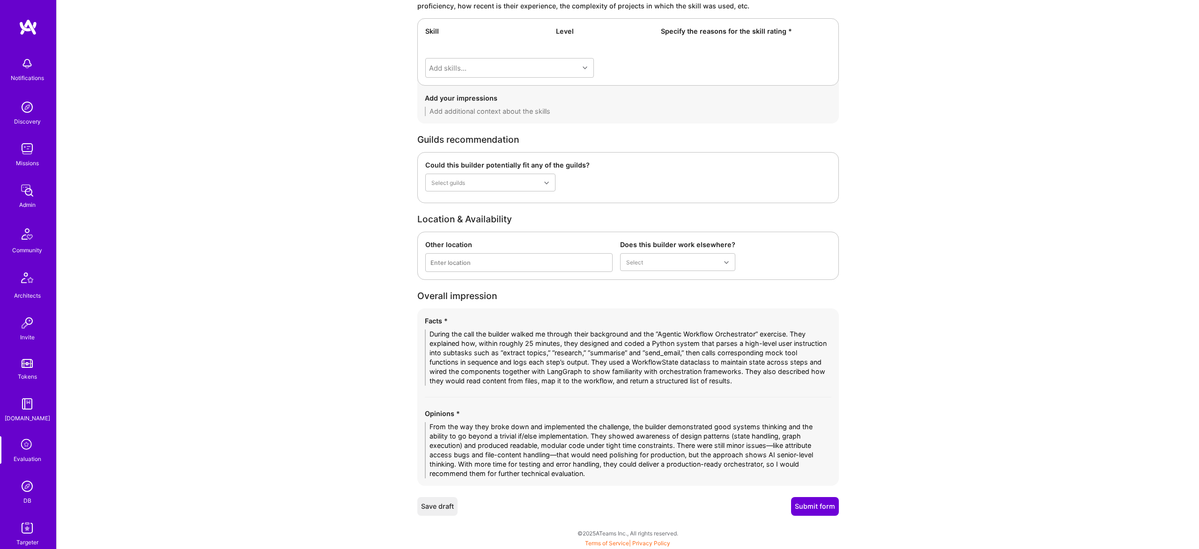
type textarea "The candidate communicated clearly and confidently throughout the interview, li…"
click at [823, 503] on button "Submit form" at bounding box center [815, 506] width 48 height 19
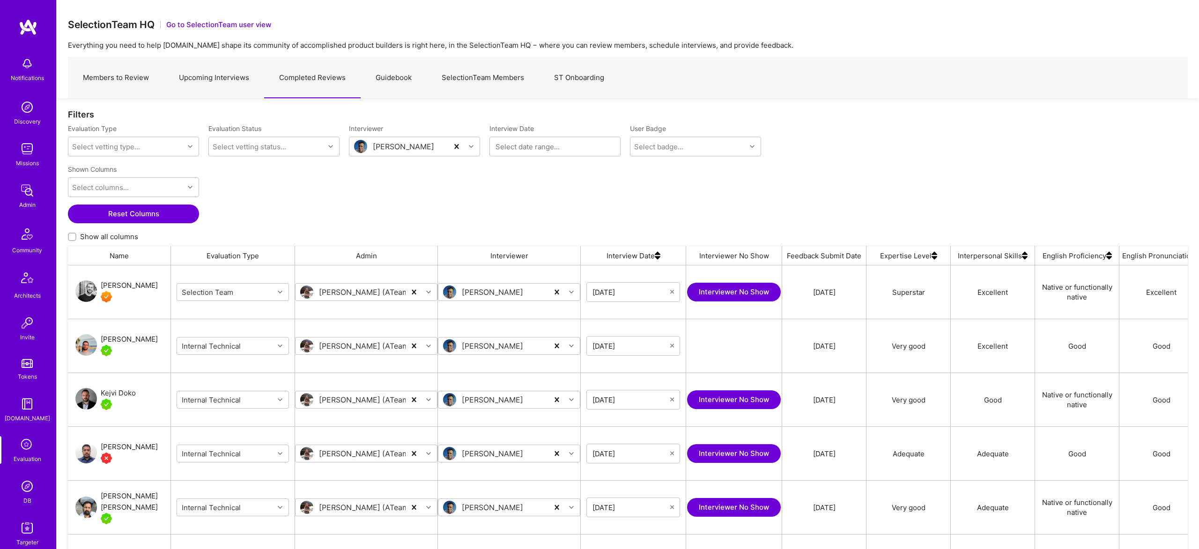
scroll to position [0, 0]
click at [32, 482] on img at bounding box center [27, 486] width 19 height 19
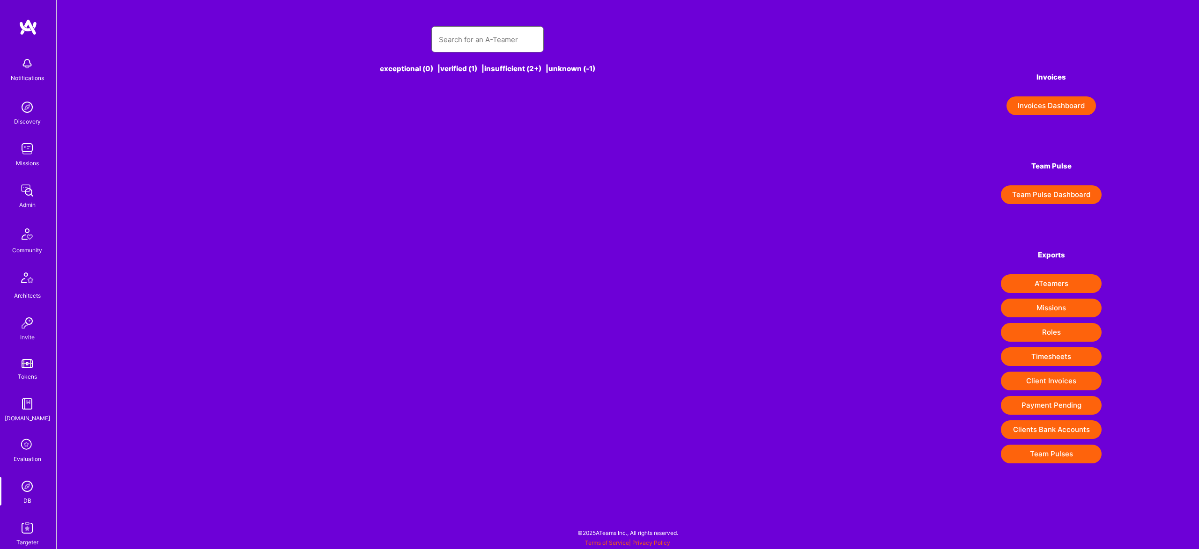
click at [507, 38] on input "text" at bounding box center [487, 40] width 97 height 24
paste input "text"
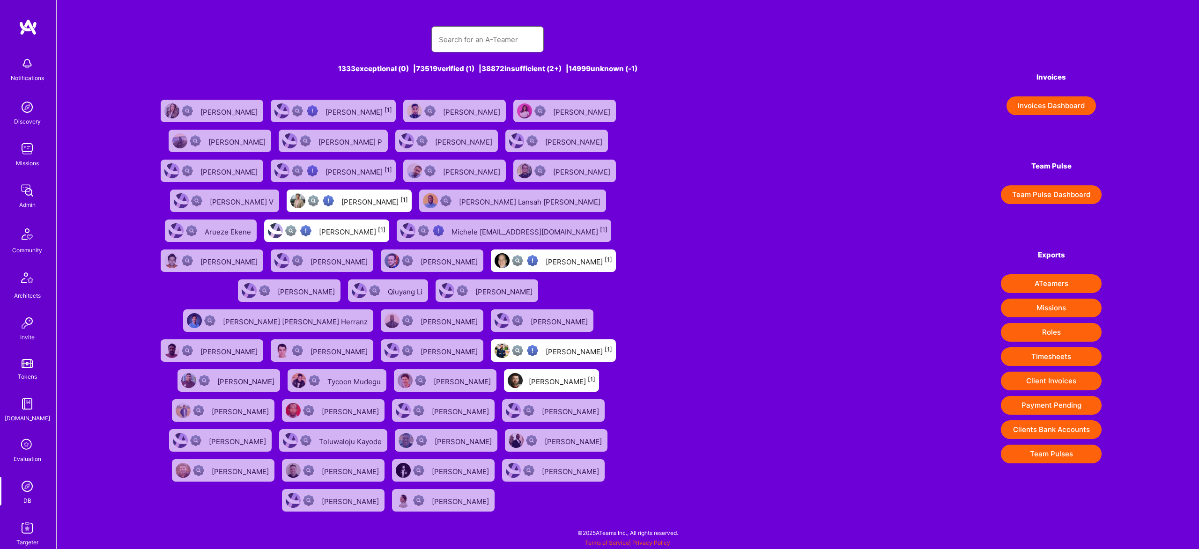
click at [507, 39] on input "text" at bounding box center [487, 40] width 97 height 24
paste input "[EMAIL_ADDRESS][DOMAIN_NAME]"
type input "[EMAIL_ADDRESS][DOMAIN_NAME]"
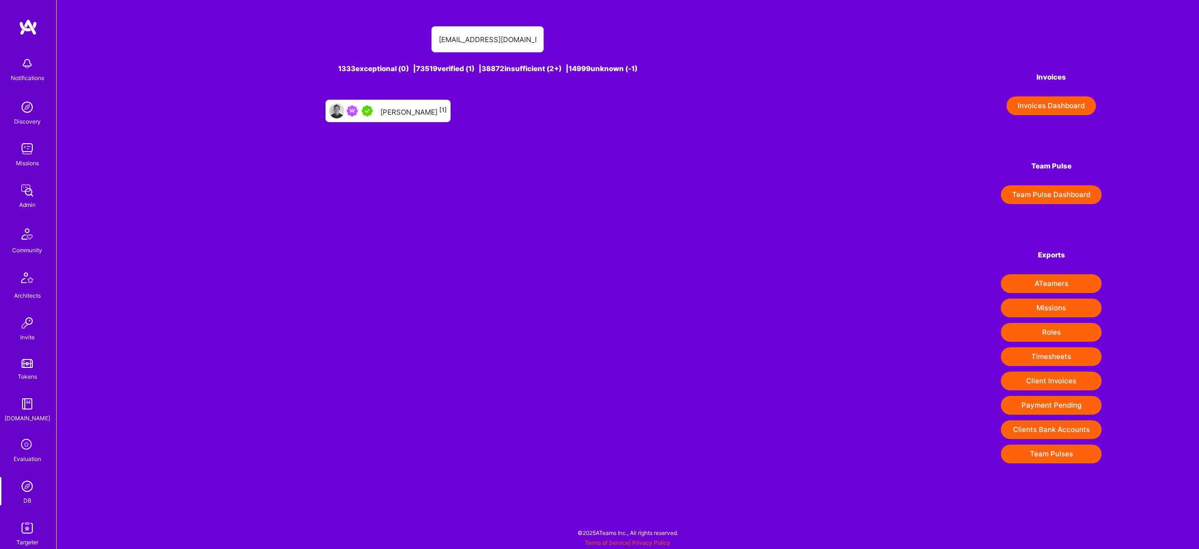
click at [418, 117] on div "Andreas Kater [1]" at bounding box center [388, 111] width 125 height 22
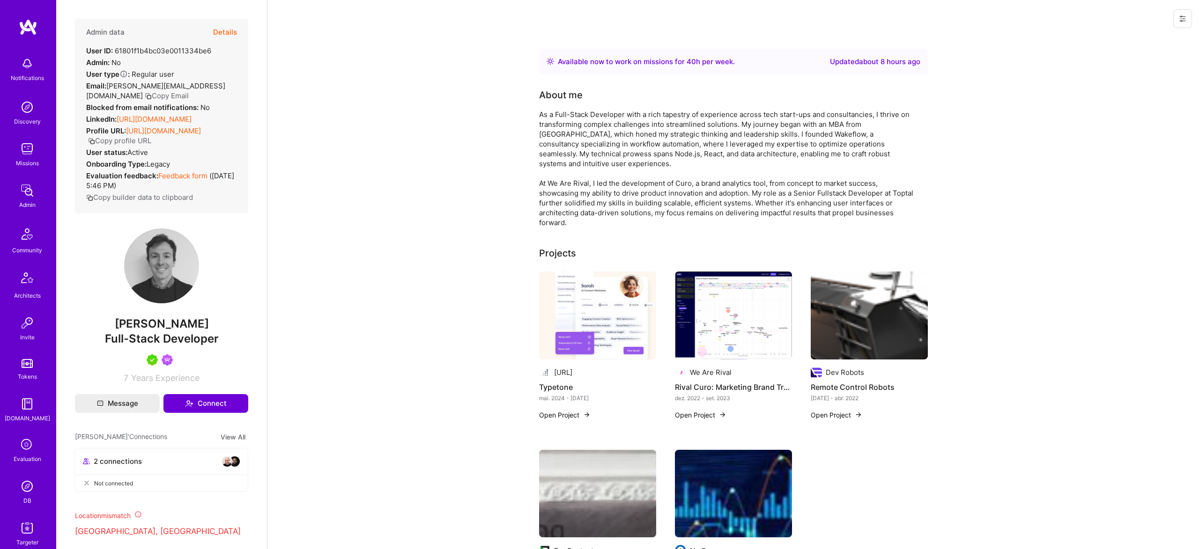
click at [219, 33] on button "Details" at bounding box center [225, 32] width 24 height 27
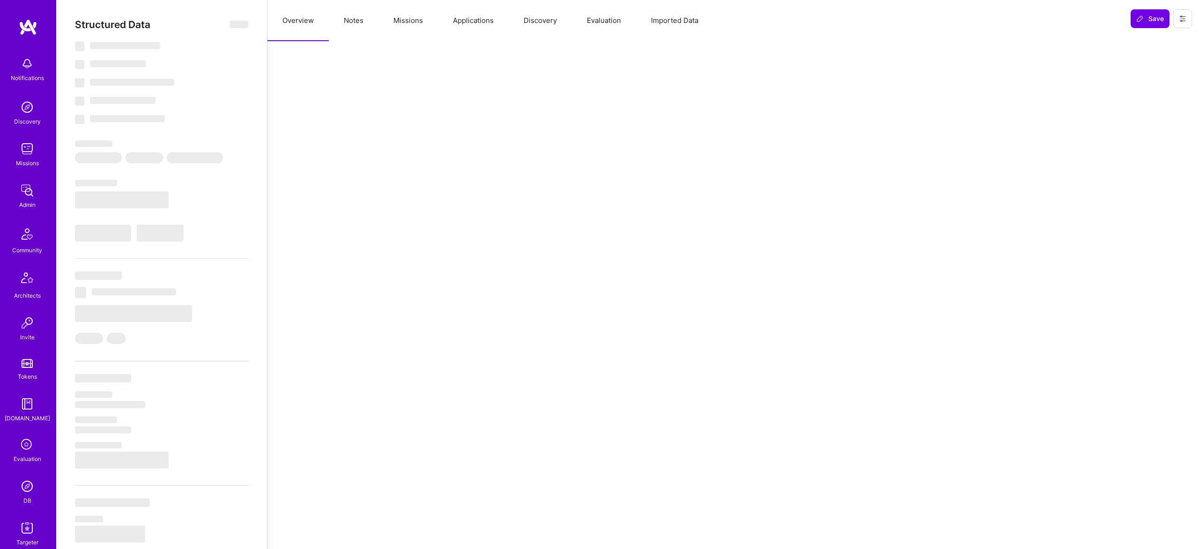
click at [616, 23] on button "Evaluation" at bounding box center [604, 20] width 64 height 41
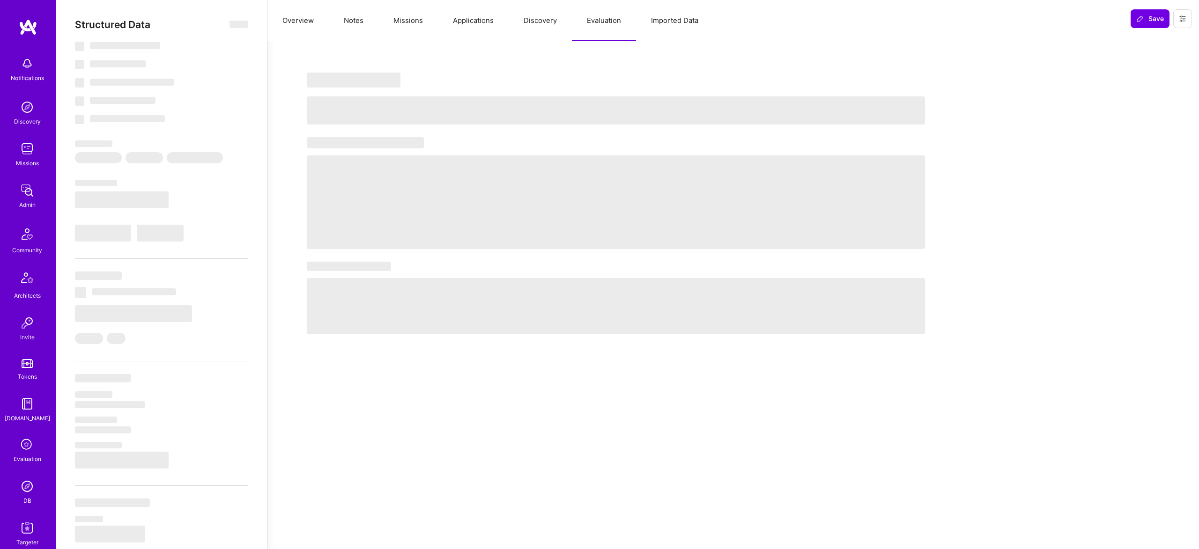
select select "Right Now"
select select "5"
select select "7"
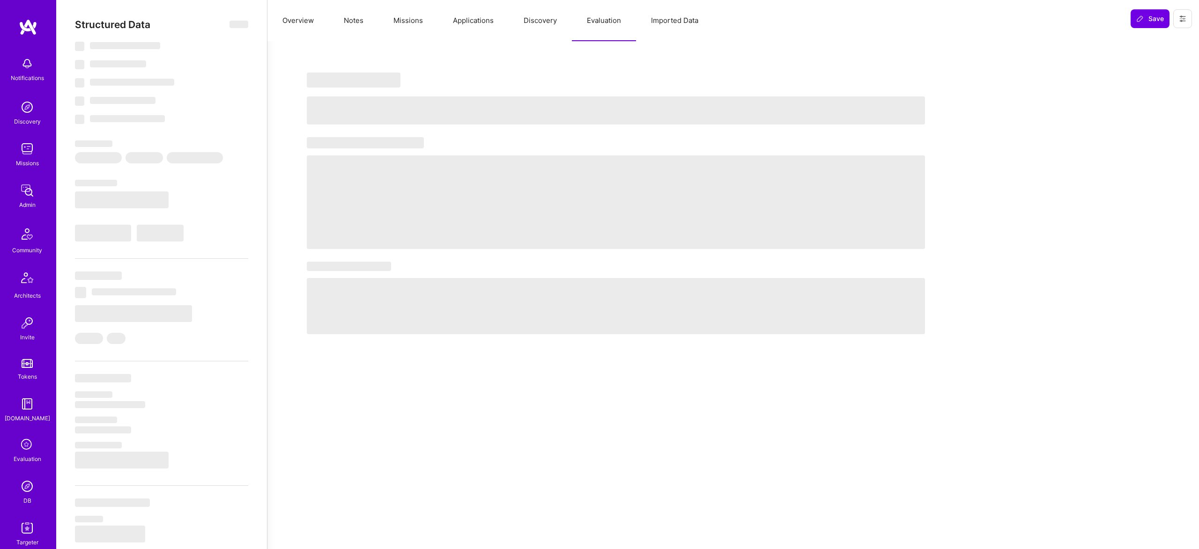
select select "GB"
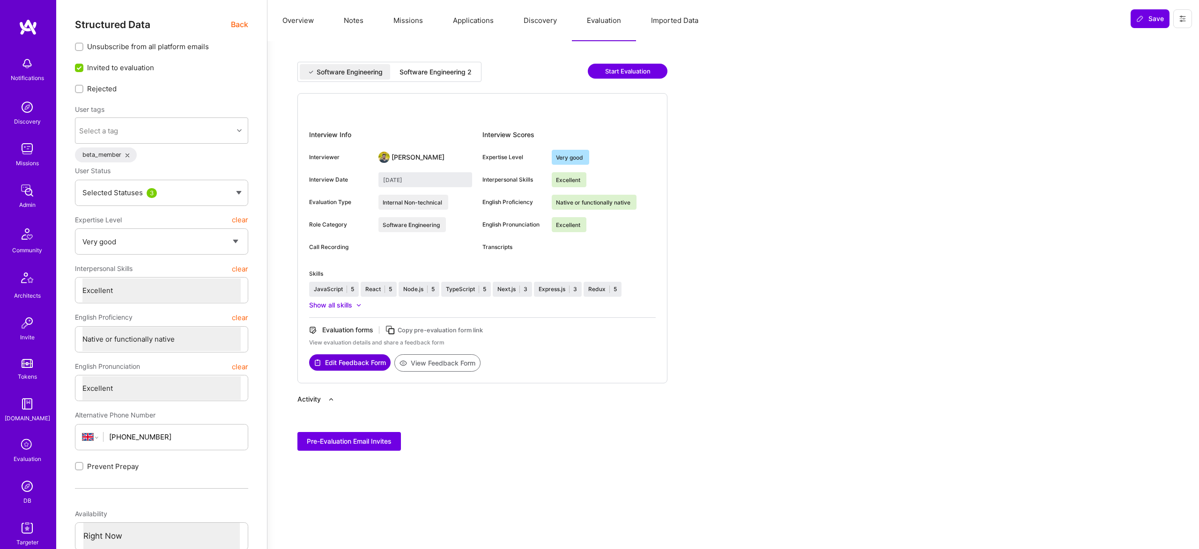
click at [446, 75] on div "Software Engineering 2" at bounding box center [436, 71] width 72 height 9
type input "September 11, 2025"
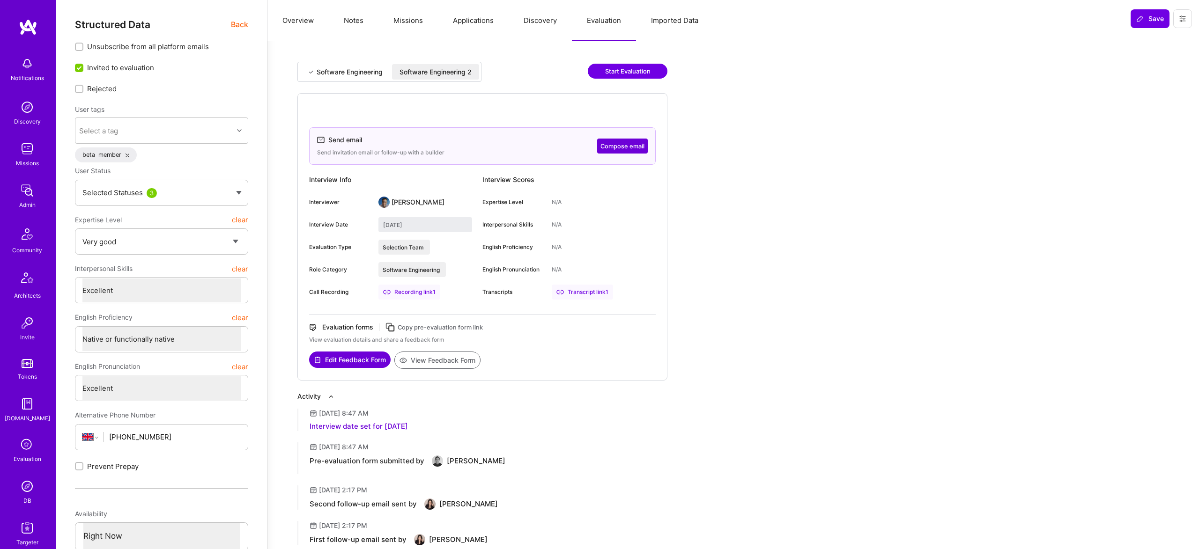
click at [362, 362] on button "Edit Feedback Form" at bounding box center [350, 360] width 82 height 16
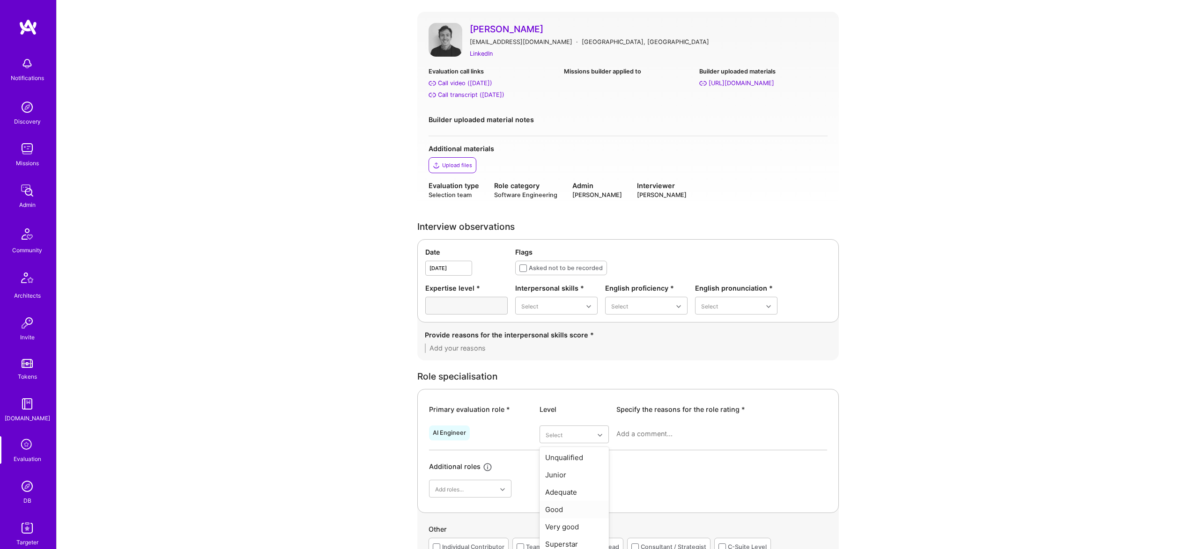
scroll to position [74, 0]
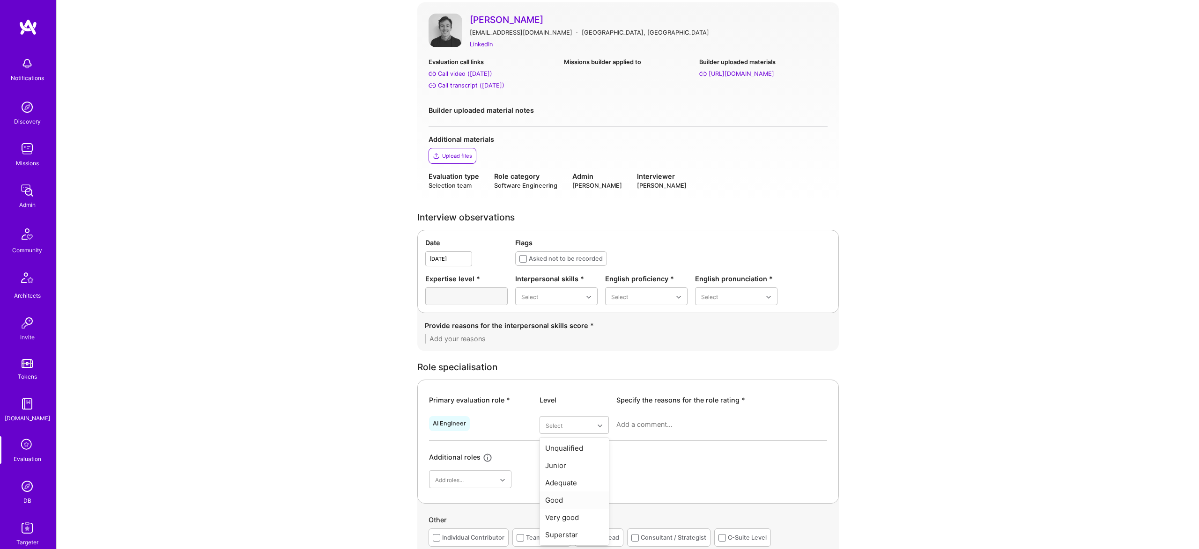
click at [562, 500] on div "Good" at bounding box center [574, 500] width 69 height 17
click at [570, 288] on div "Interpersonal skills * Select" at bounding box center [556, 289] width 82 height 31
click at [561, 386] on div "Excellent" at bounding box center [556, 388] width 82 height 17
drag, startPoint x: 641, startPoint y: 372, endPoint x: 687, endPoint y: 334, distance: 59.9
click at [642, 372] on div "Native or functionally native" at bounding box center [646, 376] width 82 height 27
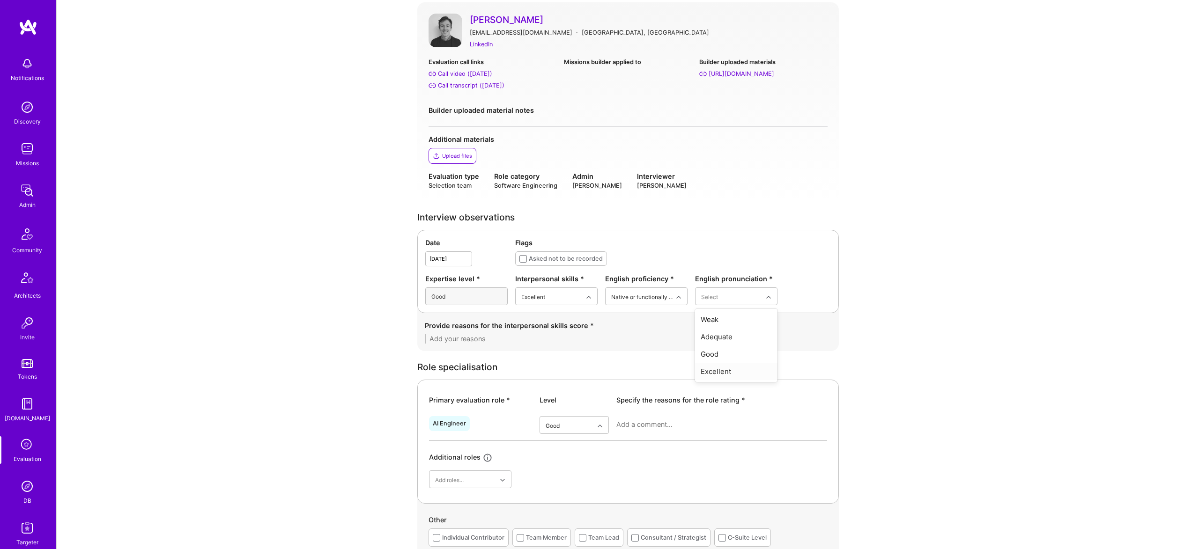
click at [734, 373] on div "Excellent" at bounding box center [736, 371] width 82 height 17
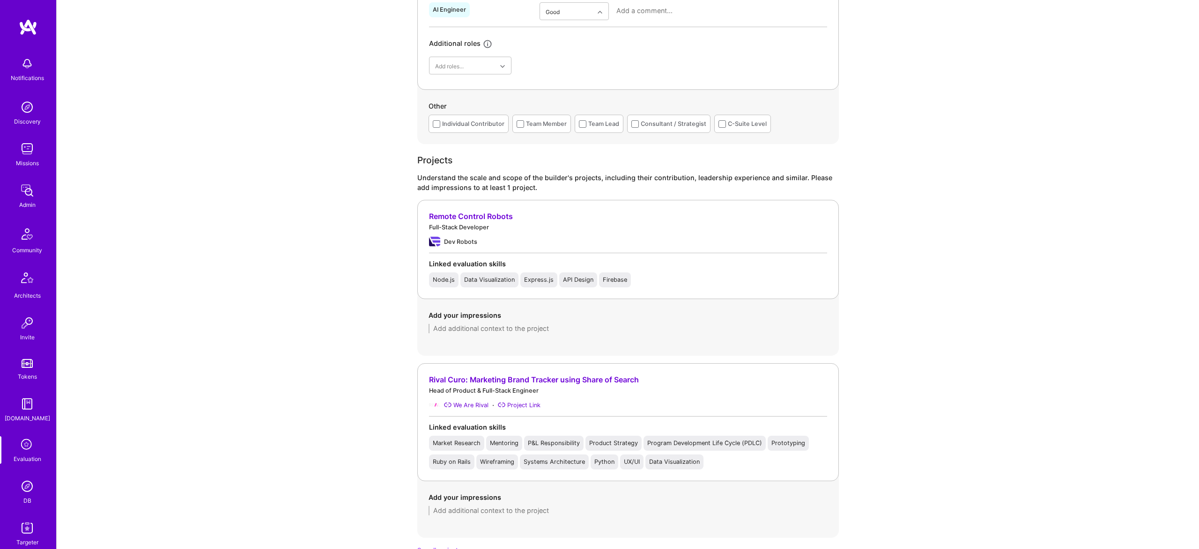
scroll to position [481, 0]
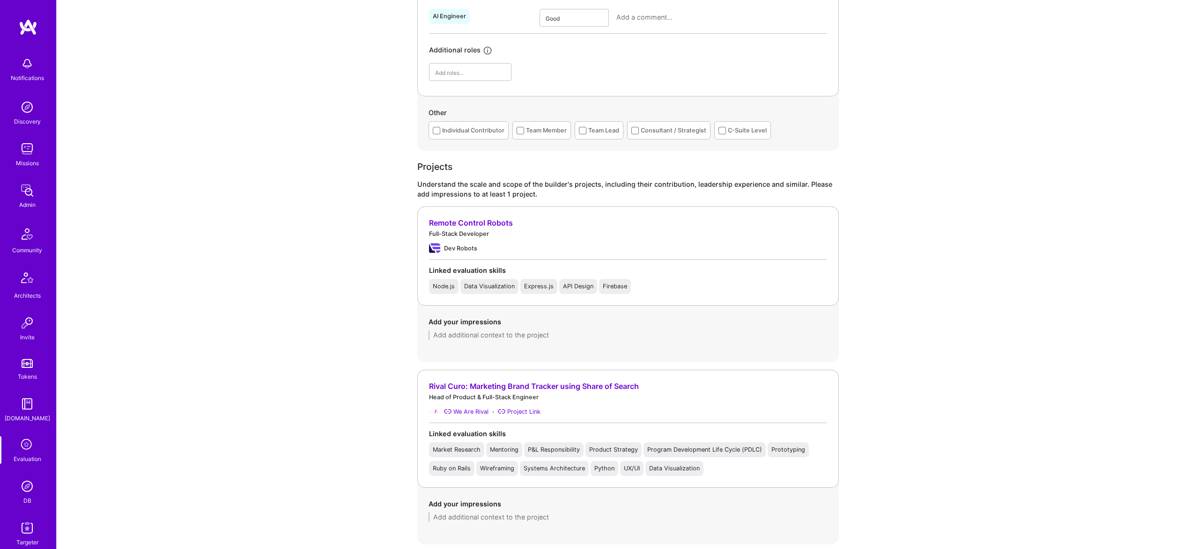
drag, startPoint x: 495, startPoint y: 337, endPoint x: 491, endPoint y: 332, distance: 6.7
click at [495, 337] on textarea at bounding box center [628, 335] width 399 height 9
paste textarea "[EMAIL_ADDRESS][DOMAIN_NAME]"
type textarea "[EMAIL_ADDRESS][DOMAIN_NAME]"
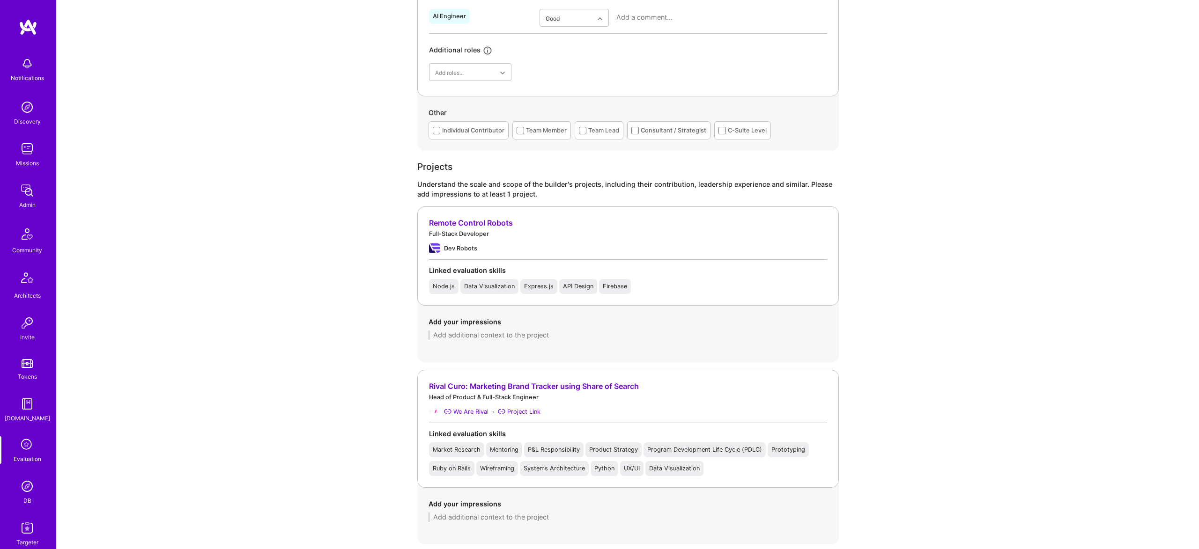
click at [502, 336] on textarea at bounding box center [628, 335] width 399 height 9
type textarea "Projects were not discussed during AI evaluation as the builder was evaluated b…"
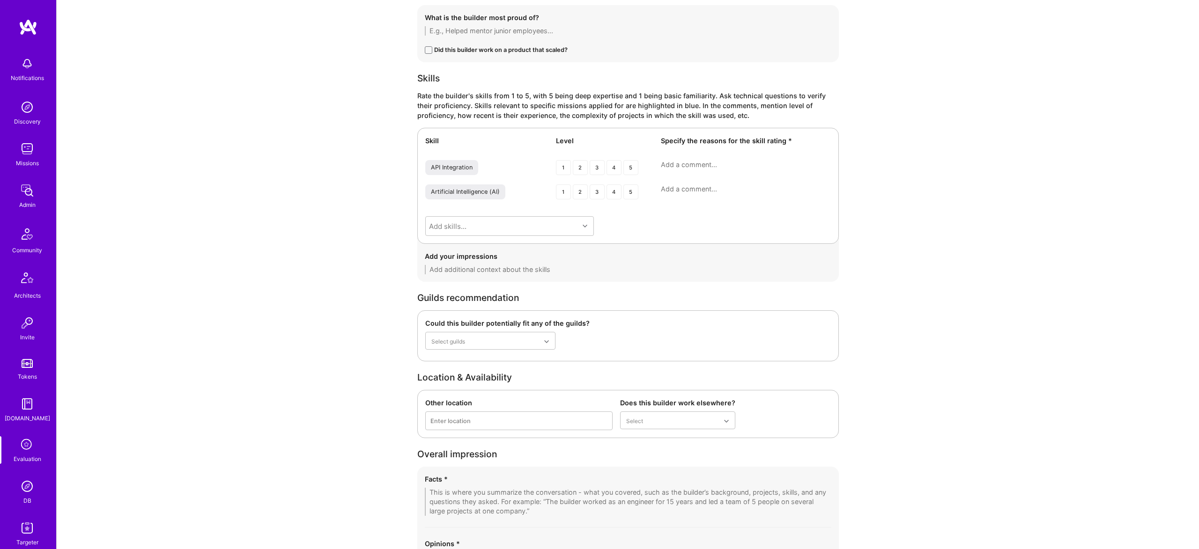
scroll to position [1161, 0]
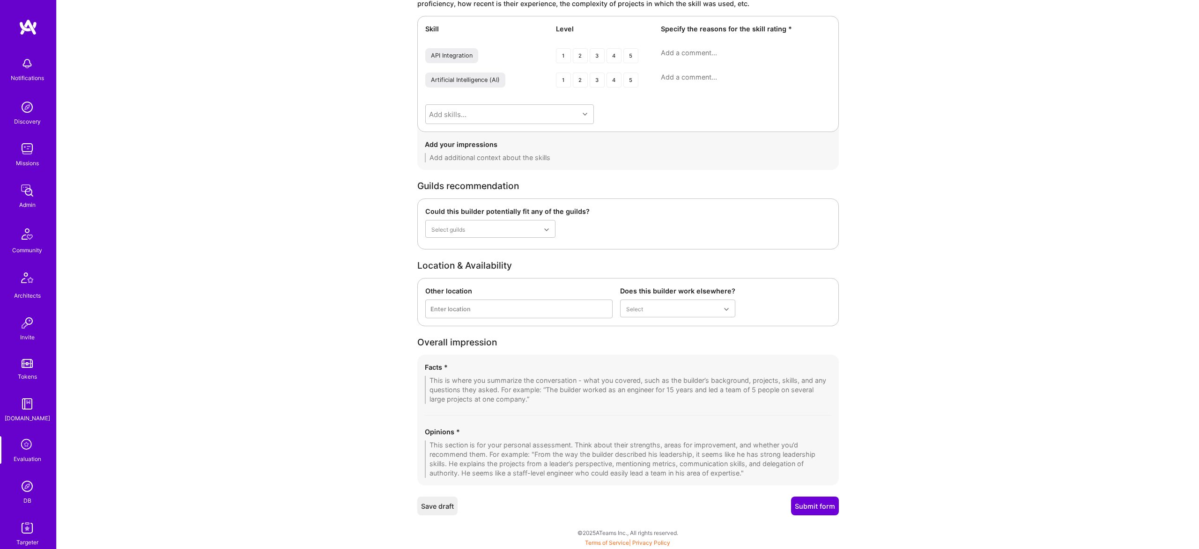
click at [501, 396] on textarea at bounding box center [628, 390] width 407 height 28
paste textarea "During the review, [PERSON_NAME] walked through a Node.js implementation that w…"
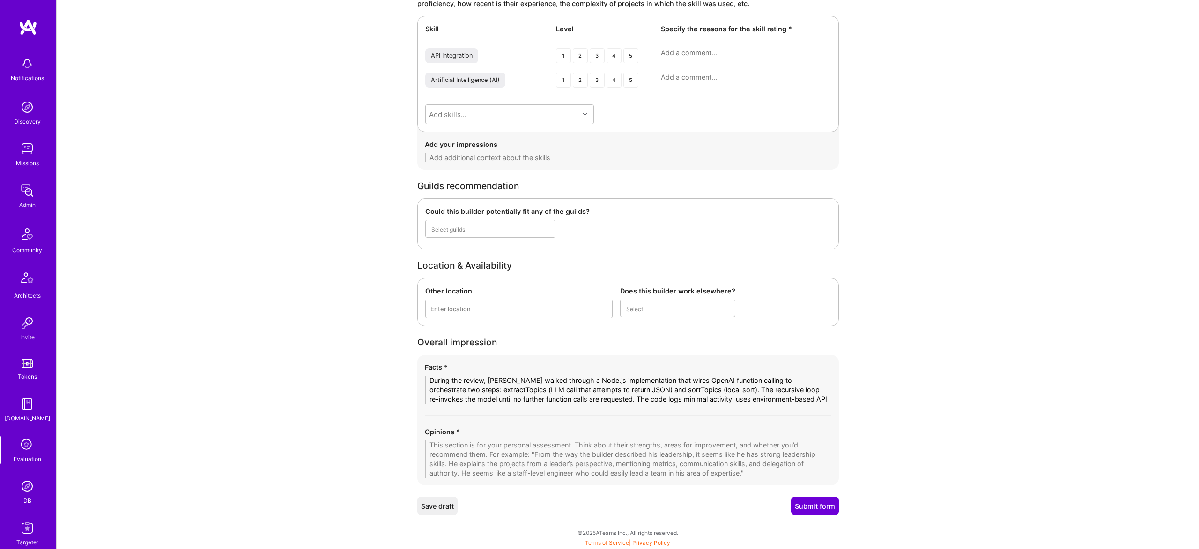
scroll to position [0, 0]
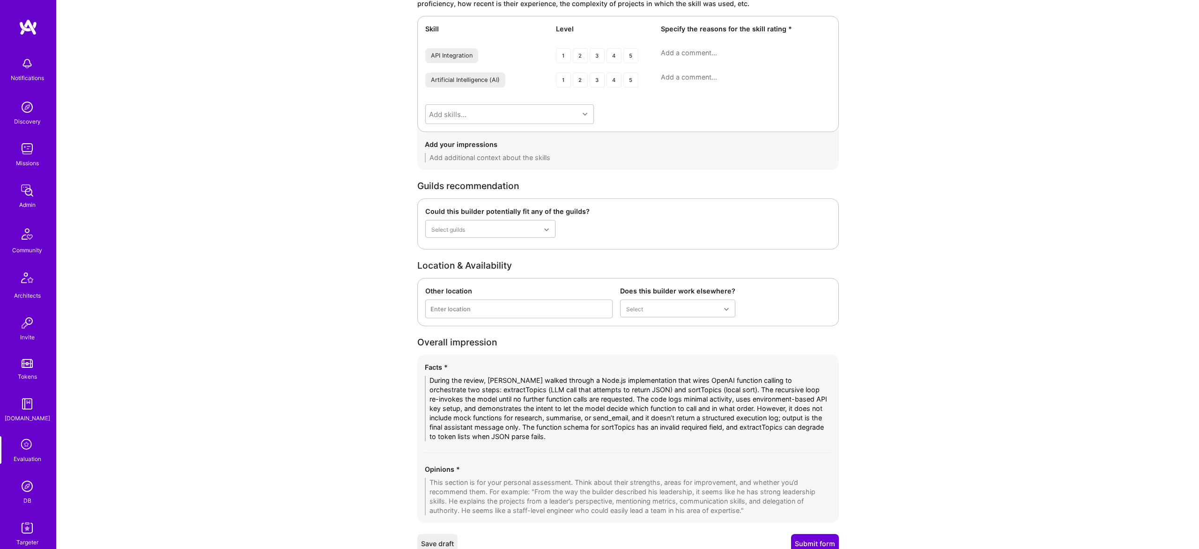
type textarea "During the review, [PERSON_NAME] walked through a Node.js implementation that w…"
click at [508, 480] on textarea at bounding box center [628, 496] width 407 height 37
paste textarea "[PERSON_NAME] shows clear familiarity with OpenAI function calling and recursiv…"
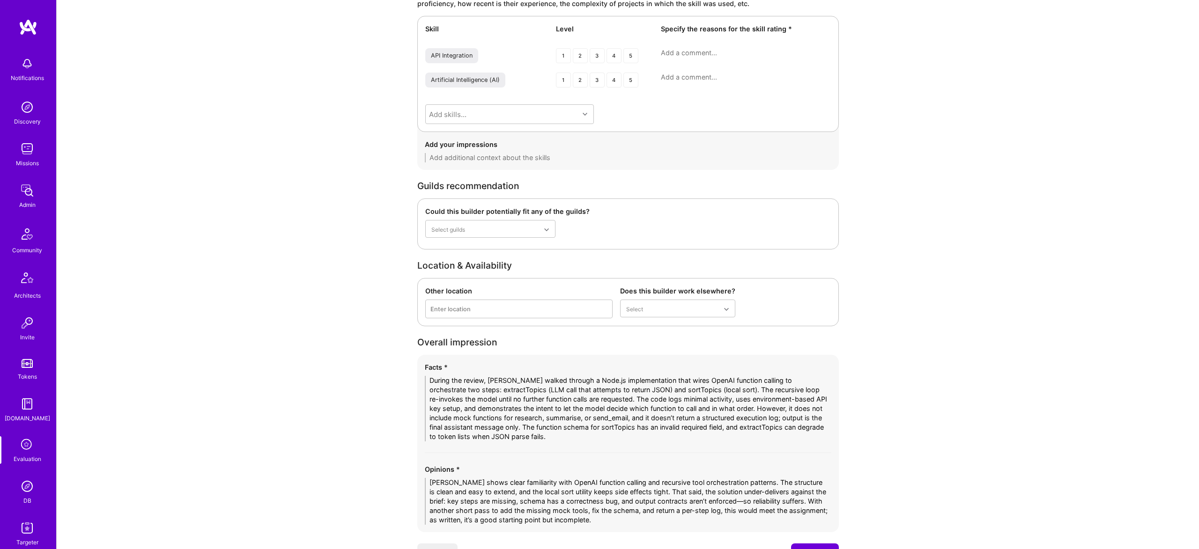
click at [703, 500] on textarea "[PERSON_NAME] shows clear familiarity with OpenAI function calling and recursiv…" at bounding box center [628, 501] width 407 height 47
click at [770, 483] on textarea "[PERSON_NAME] shows clear familiarity with OpenAI function calling and recursiv…" at bounding box center [628, 501] width 407 height 47
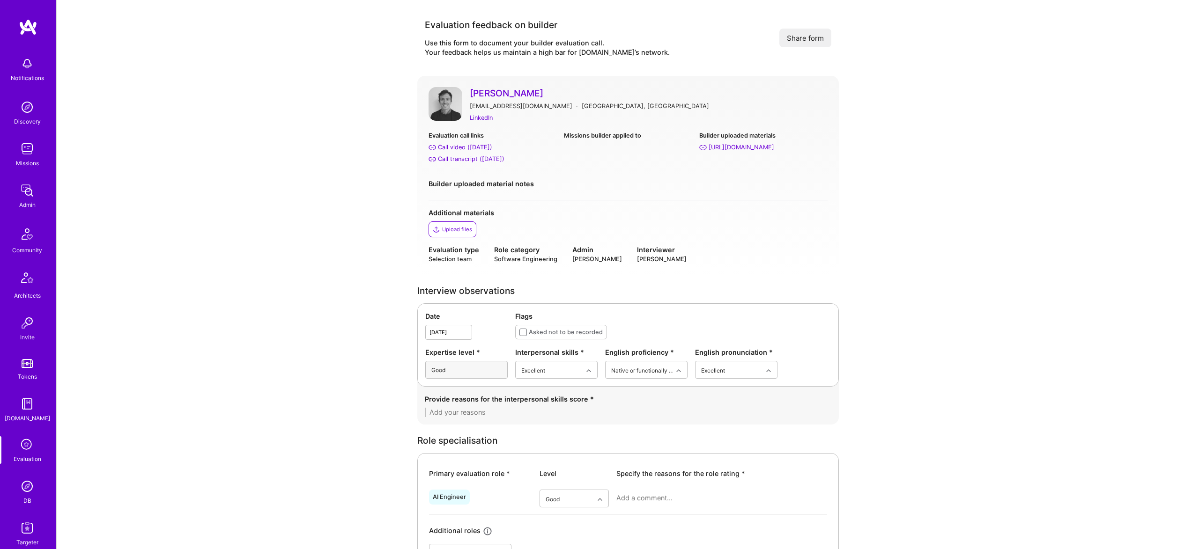
scroll to position [1208, 0]
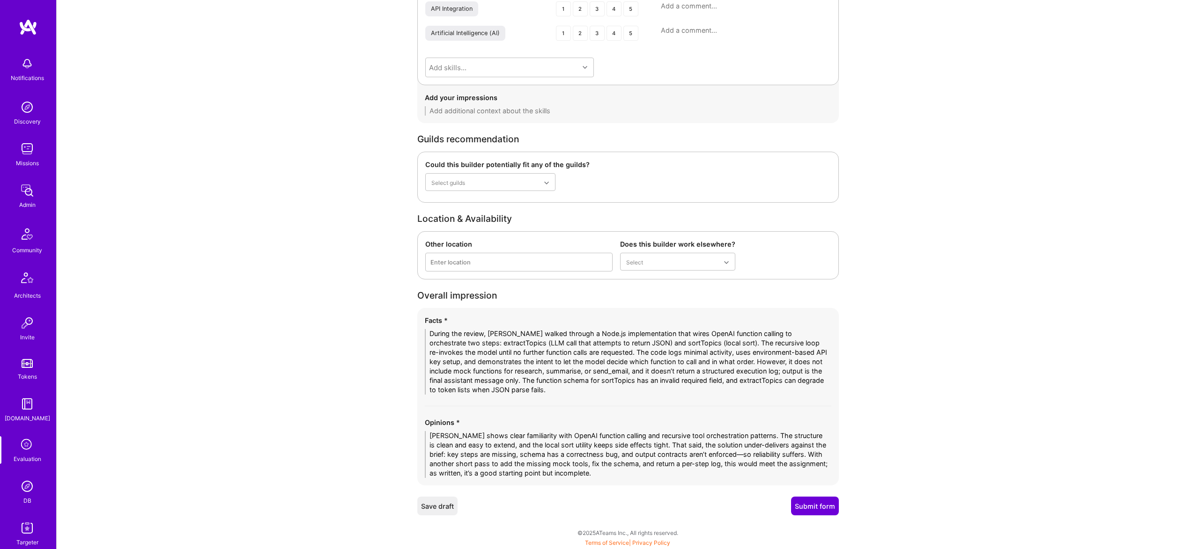
type textarea "[PERSON_NAME] shows clear familiarity with OpenAI function calling and recursiv…"
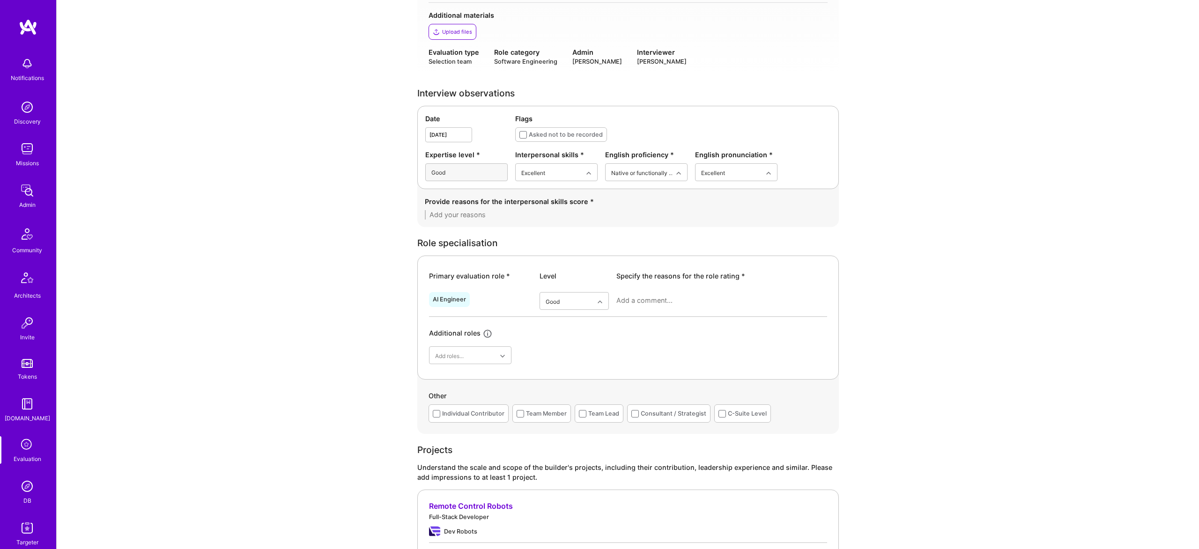
scroll to position [186, 0]
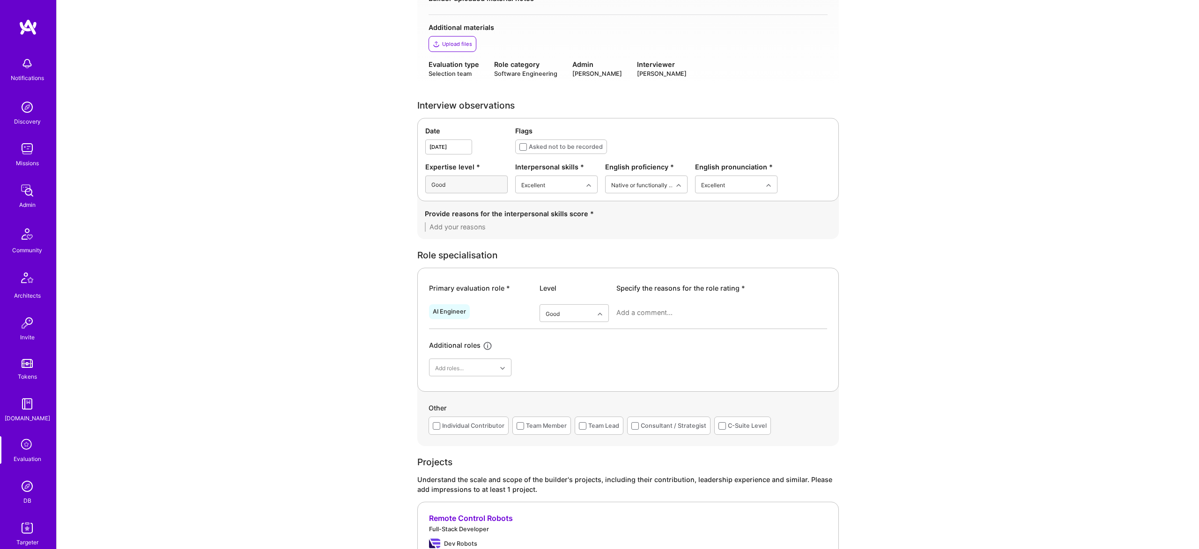
click at [649, 314] on textarea at bounding box center [721, 312] width 211 height 9
paste textarea "The candidate demonstrated solid understanding of LLM function calling and tool…"
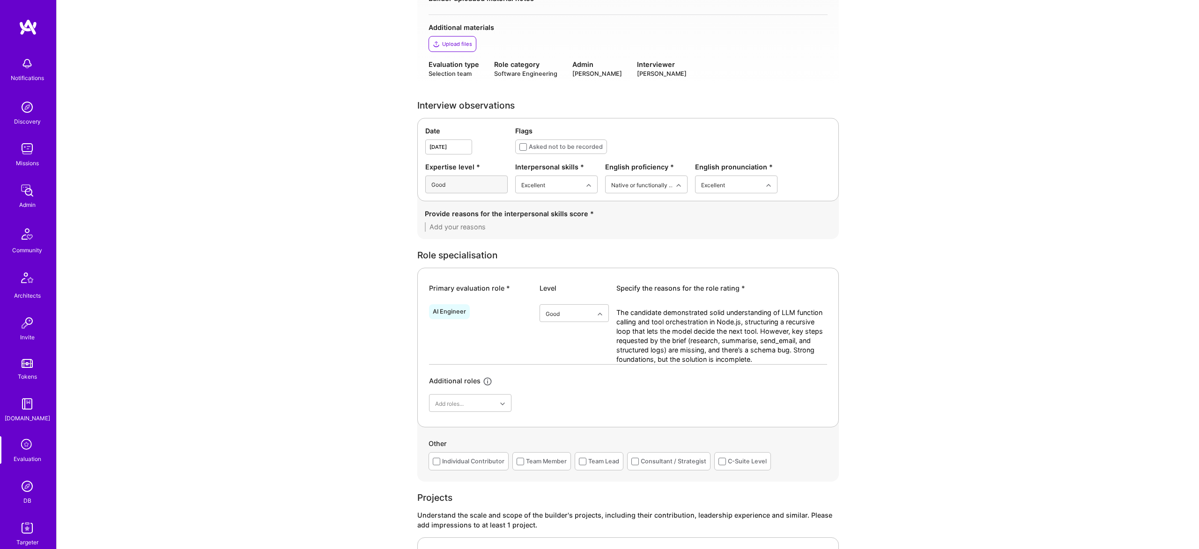
scroll to position [0, 0]
click at [803, 349] on textarea "The candidate demonstrated solid understanding of LLM function calling and tool…" at bounding box center [721, 336] width 211 height 56
click at [787, 359] on textarea "The candidate demonstrated solid understanding of LLM function calling and tool…" at bounding box center [721, 336] width 211 height 56
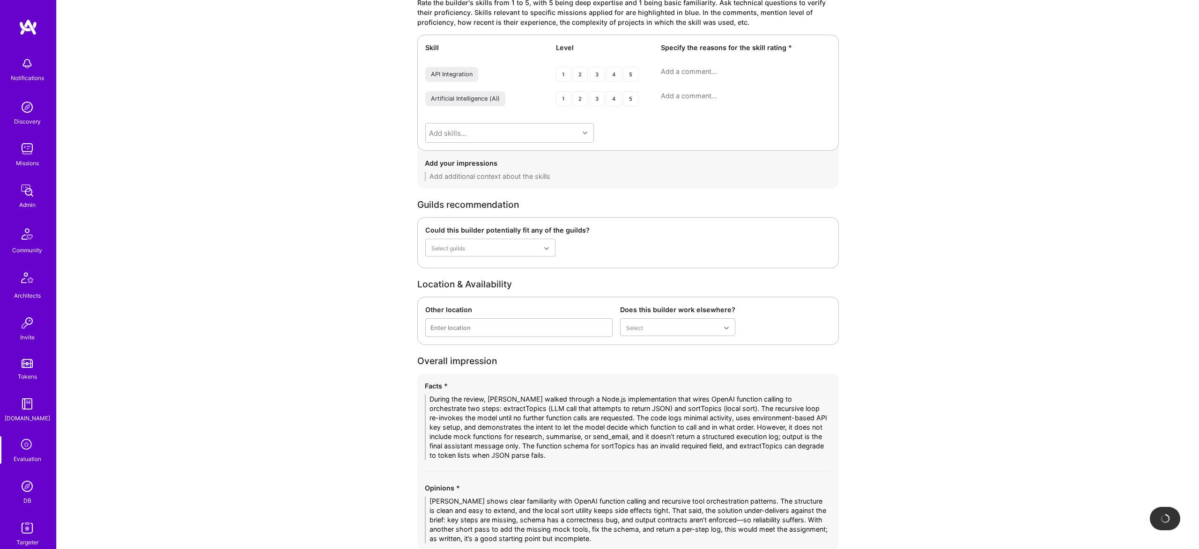
scroll to position [1180, 0]
type textarea "The candidate demonstrated solid understanding of LLM function calling and tool…"
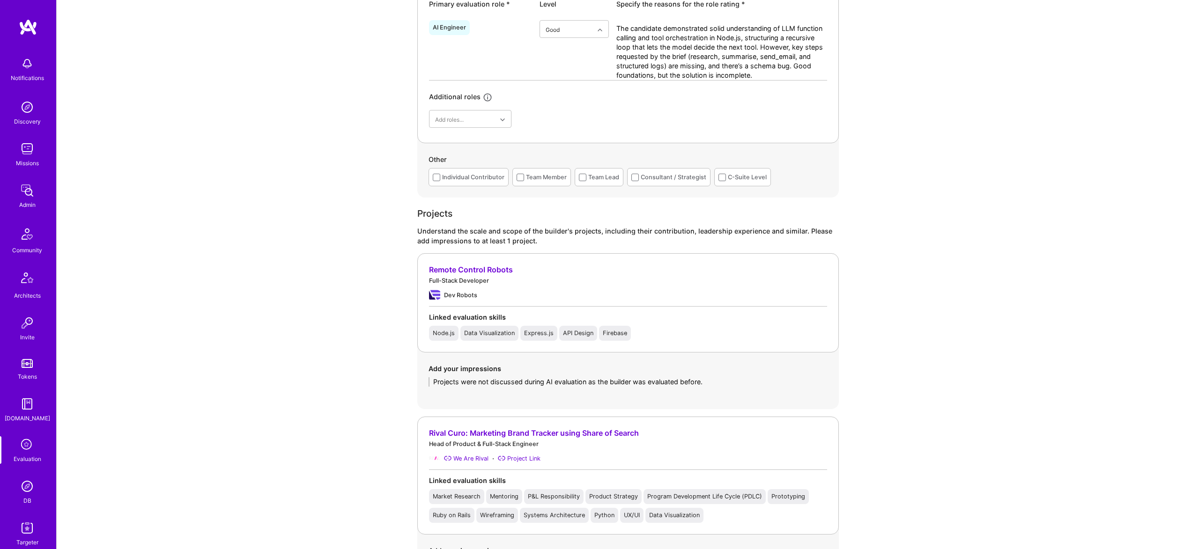
scroll to position [0, 0]
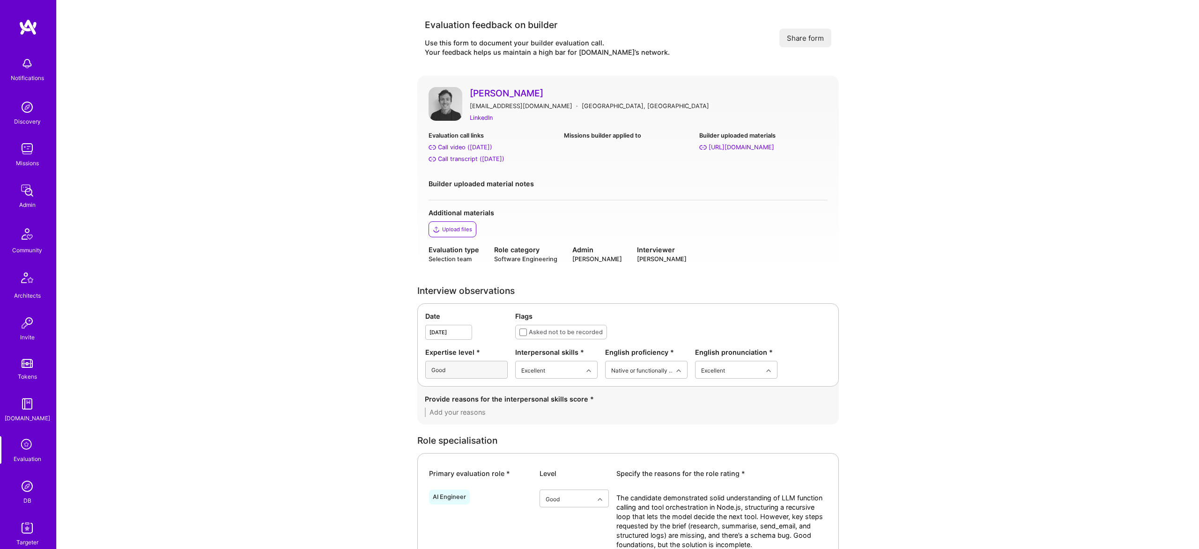
click at [503, 416] on textarea at bounding box center [628, 412] width 407 height 9
paste textarea "The candidate communicated clearly, walked through design choices and trade-off…"
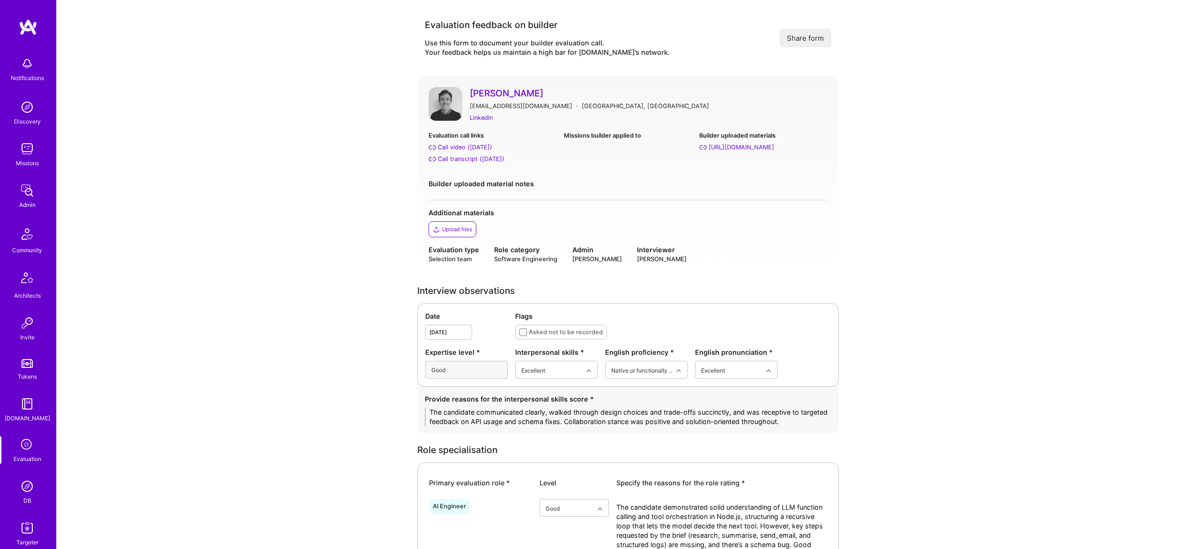
scroll to position [1253, 0]
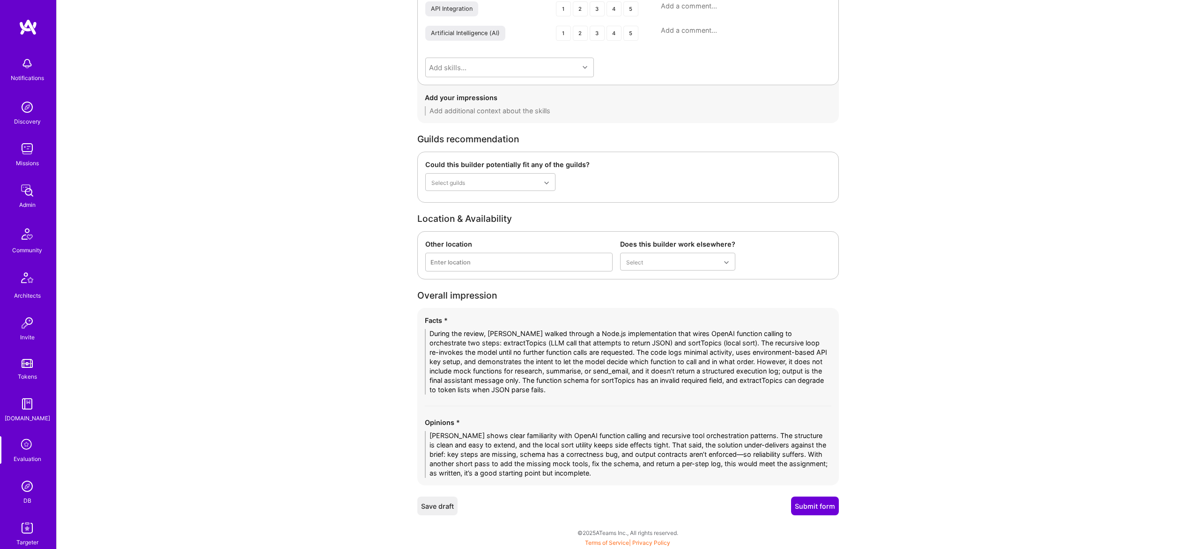
type textarea "The candidate communicated clearly, walked through design choices and trade-off…"
click at [833, 505] on button "Submit form" at bounding box center [815, 506] width 48 height 19
